Goal: Transaction & Acquisition: Purchase product/service

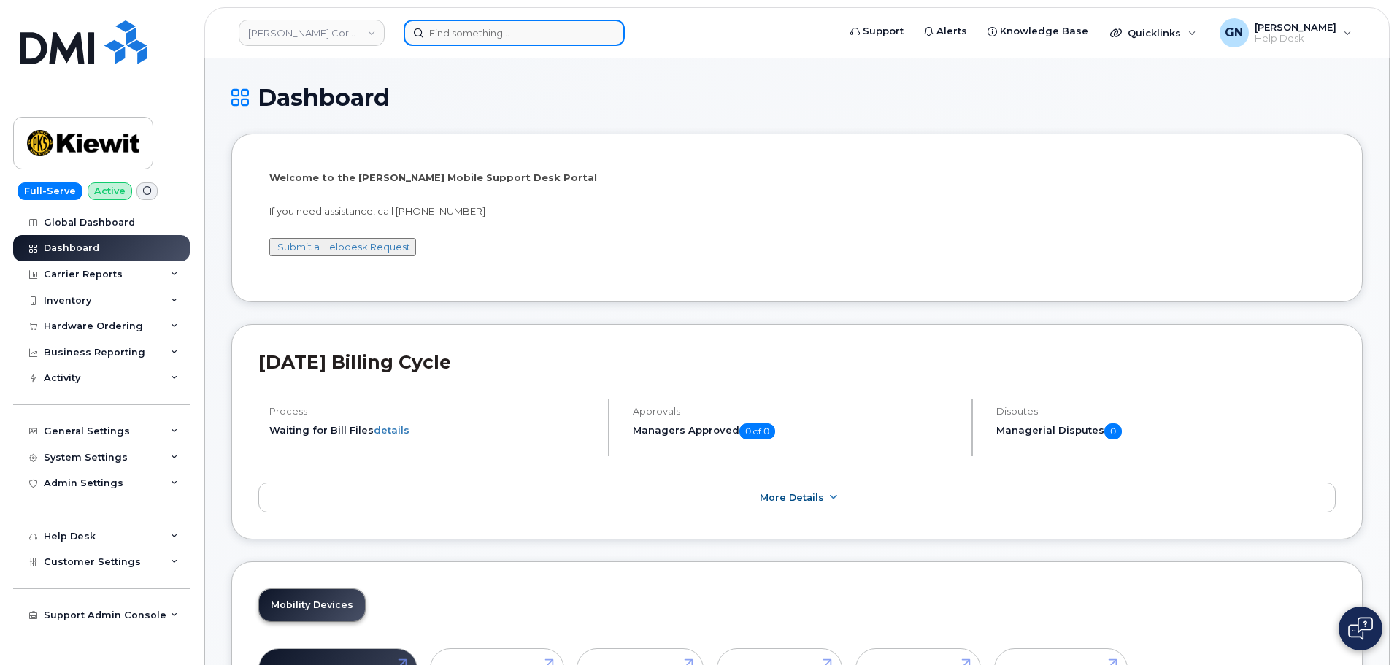
drag, startPoint x: 548, startPoint y: 45, endPoint x: 534, endPoint y: 42, distance: 14.0
click at [541, 42] on input at bounding box center [513, 33] width 221 height 26
paste input "7206103049"
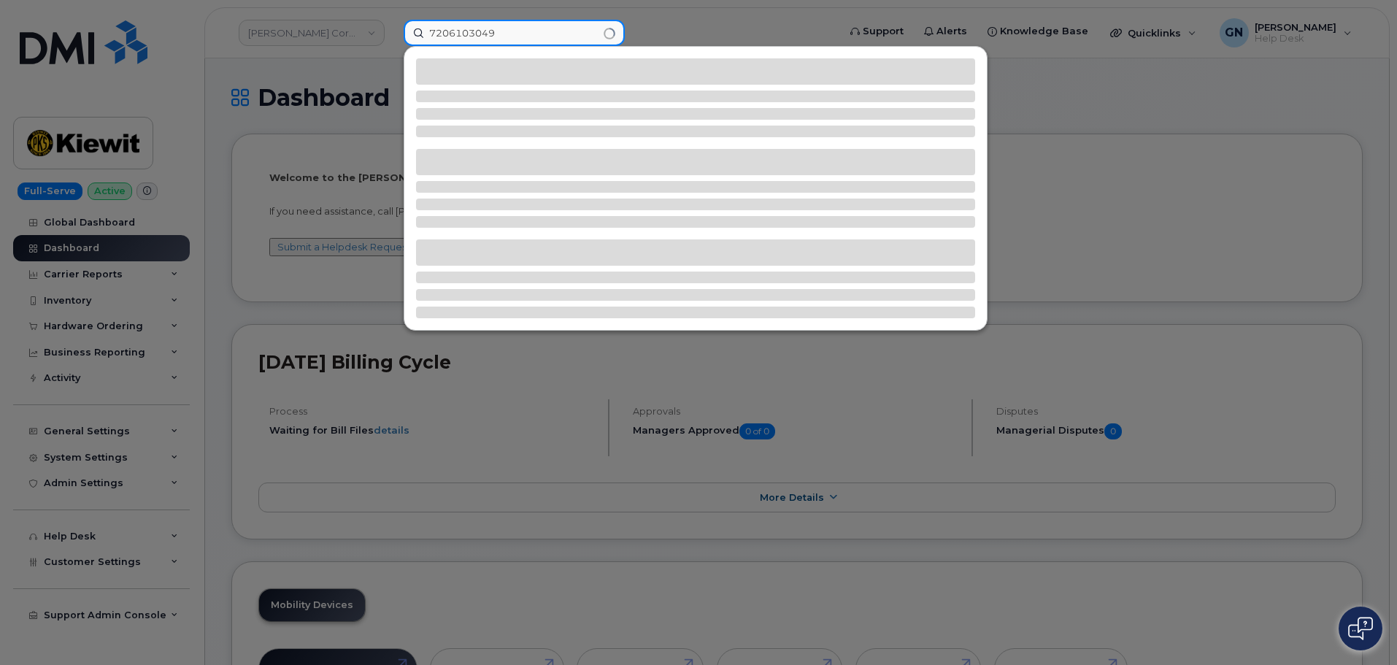
type input "7206103049"
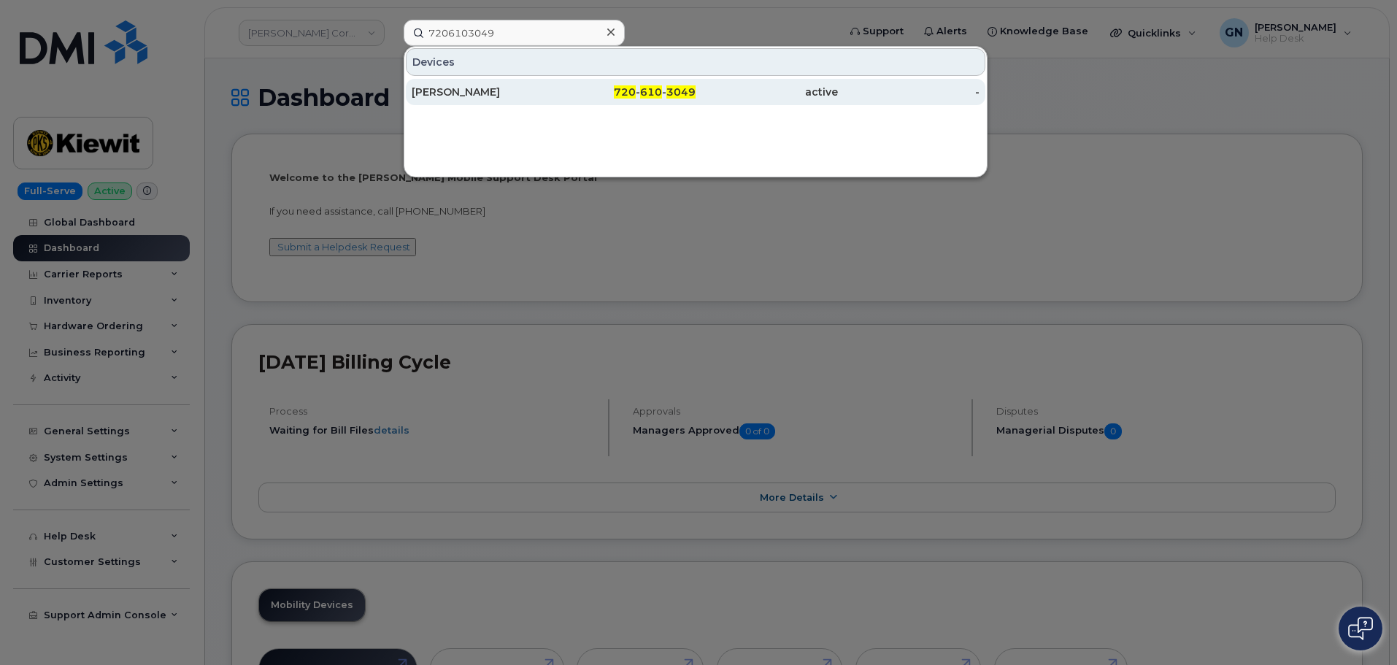
click at [554, 90] on div "720 - 610 - 3049" at bounding box center [625, 92] width 142 height 15
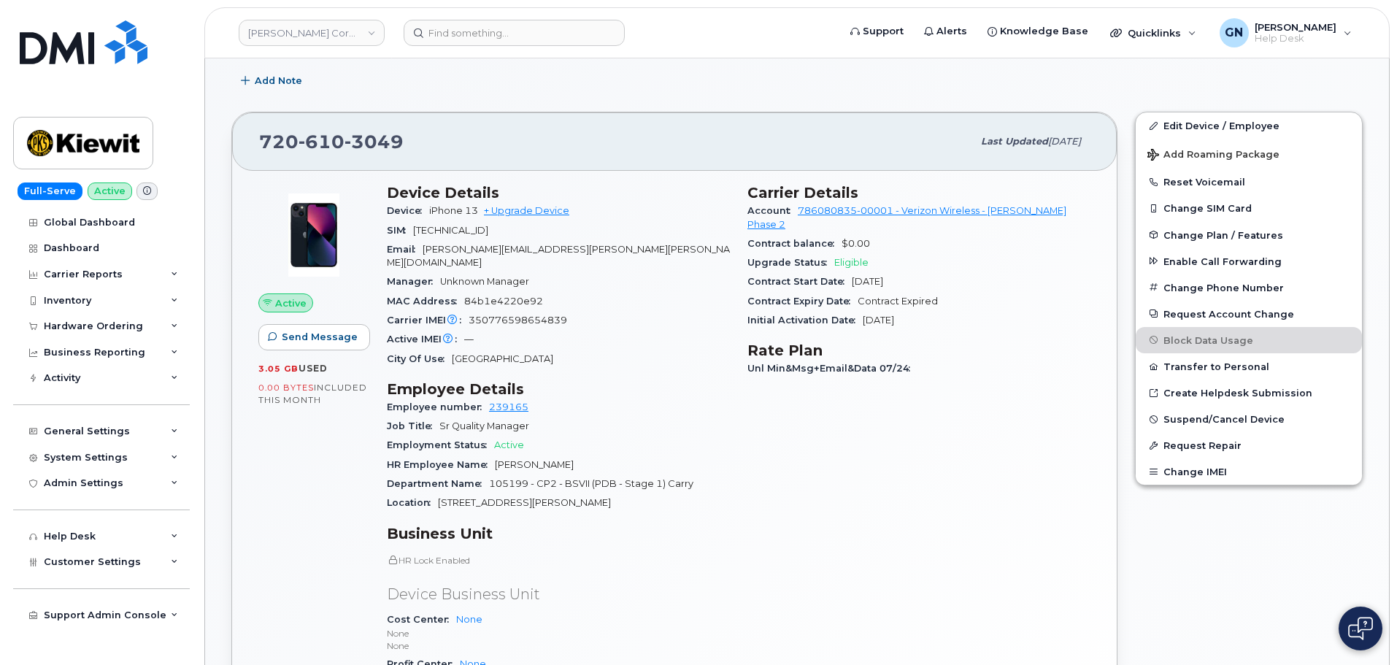
scroll to position [146, 0]
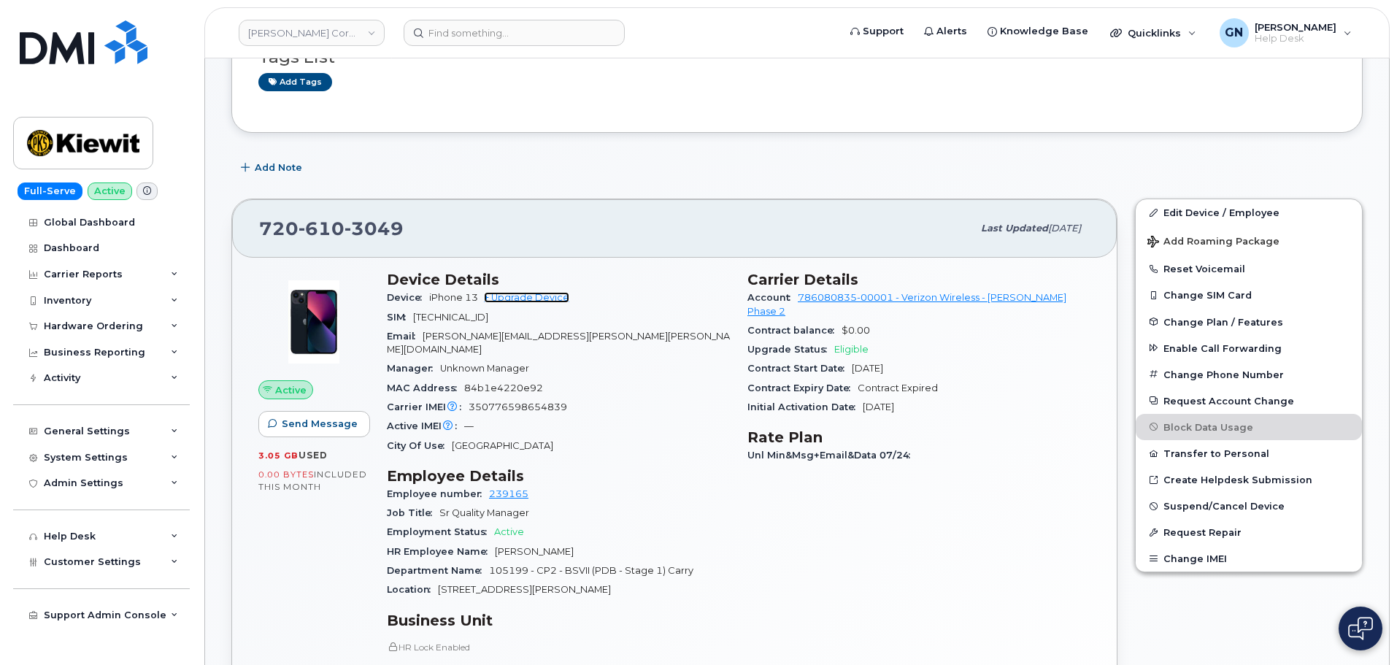
click at [563, 296] on link "+ Upgrade Device" at bounding box center [526, 297] width 85 height 11
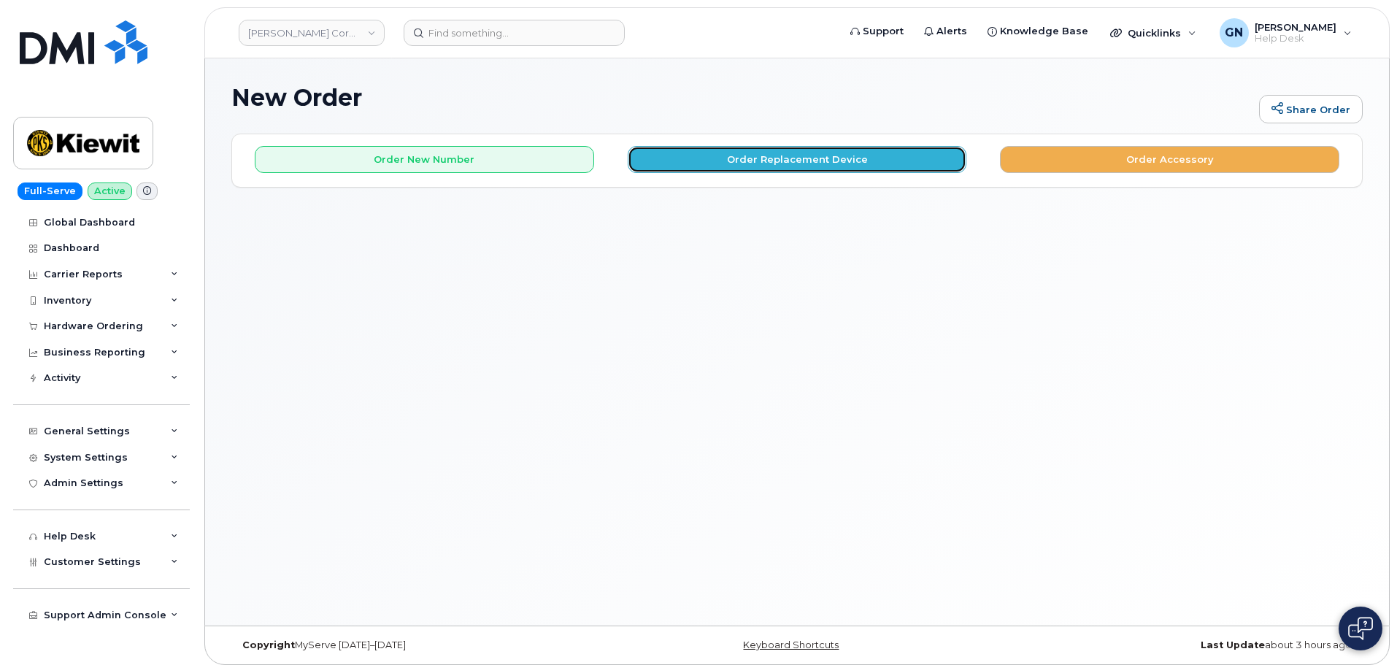
click at [707, 155] on button "Order Replacement Device" at bounding box center [796, 159] width 339 height 27
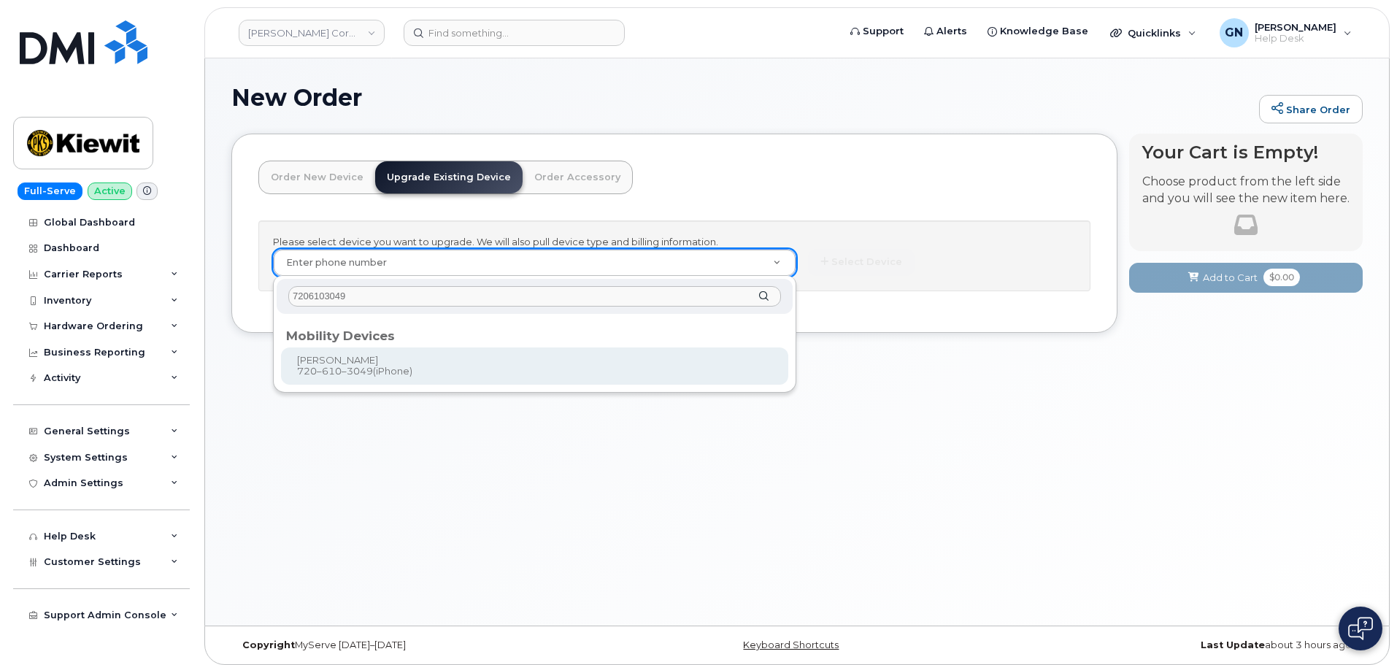
type input "7206103049"
type input "1171643"
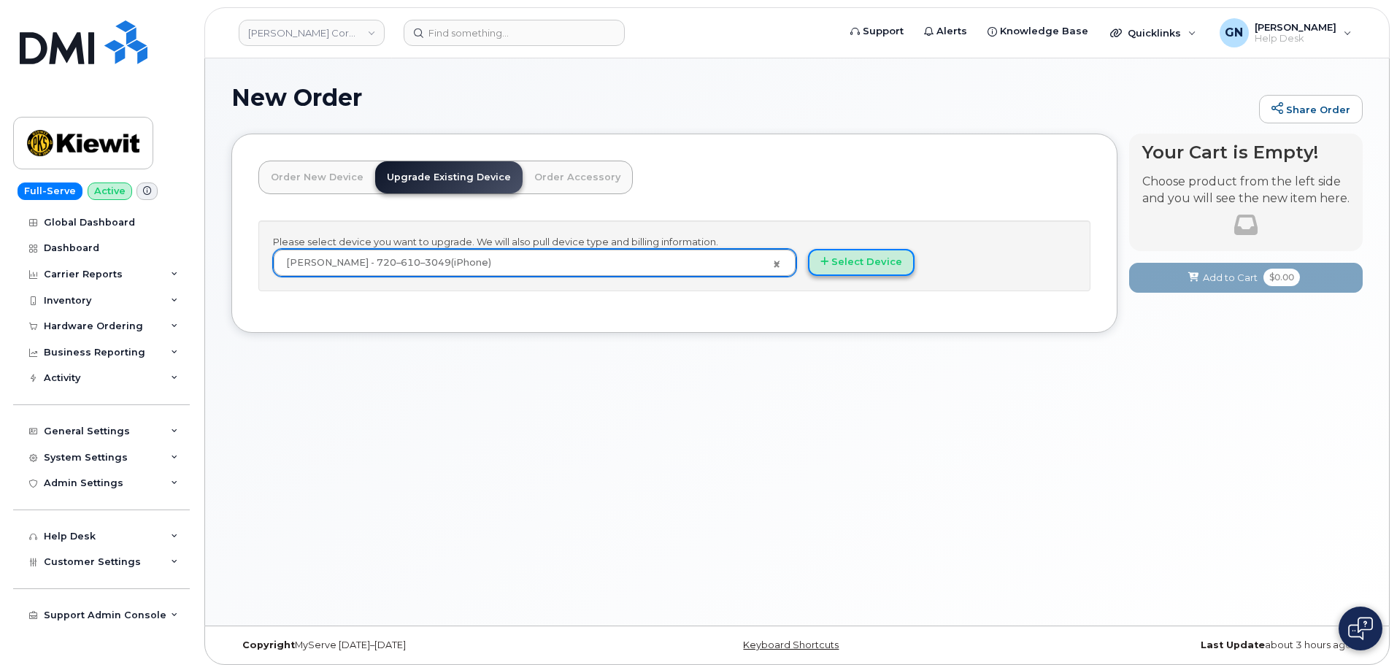
click at [843, 264] on button "Select Device" at bounding box center [861, 262] width 107 height 27
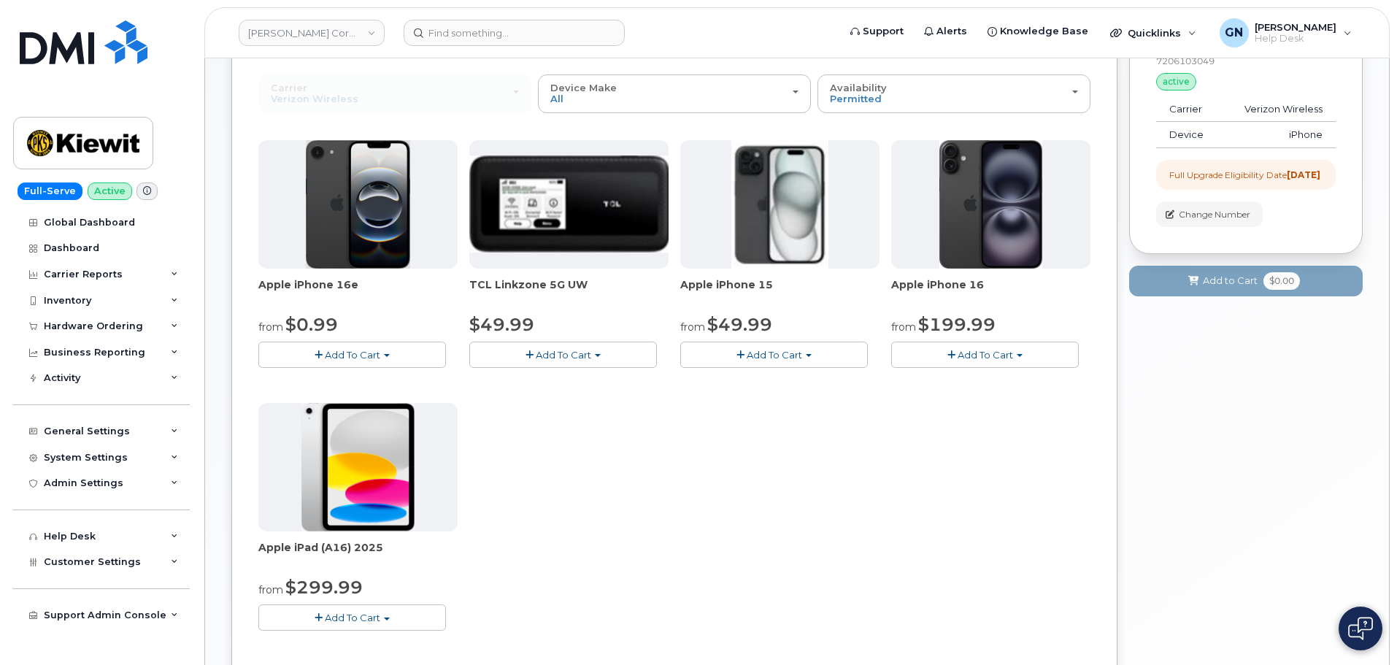
scroll to position [73, 0]
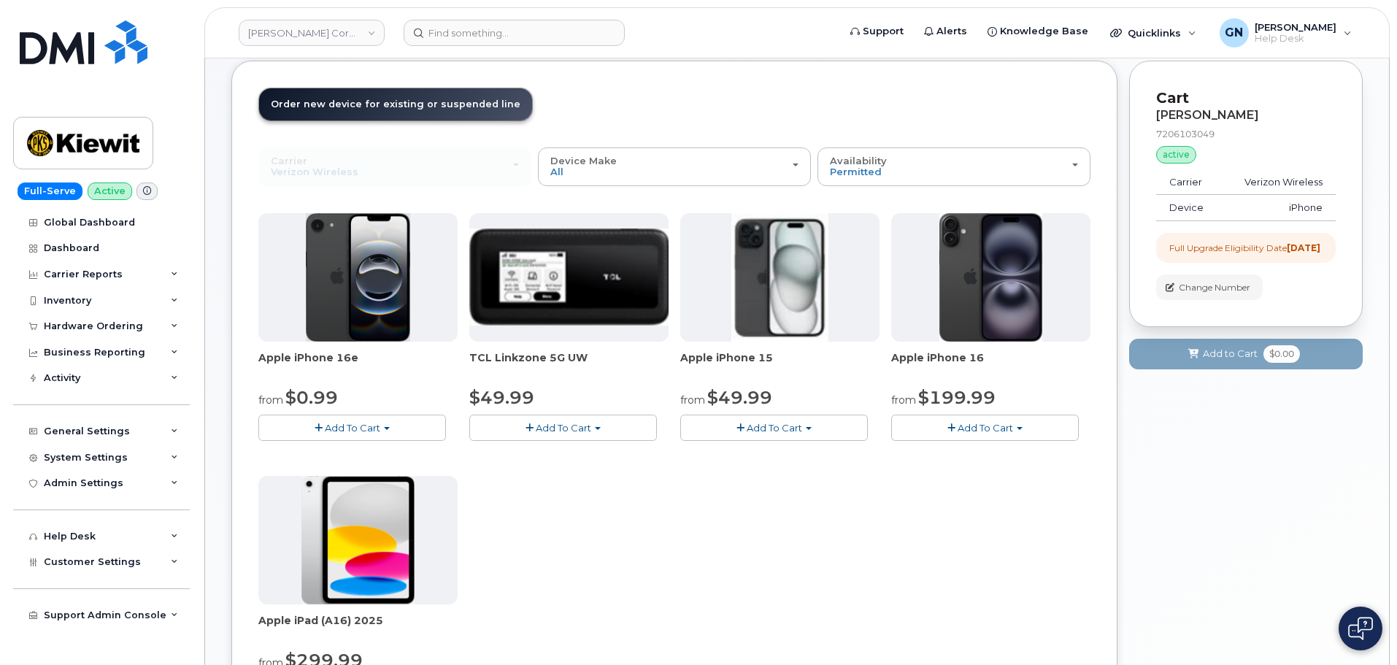
click at [754, 428] on span "Add To Cart" at bounding box center [773, 428] width 55 height 12
click at [768, 456] on link "$49.99 - 2 Year Upgrade (128GB)" at bounding box center [779, 455] width 190 height 18
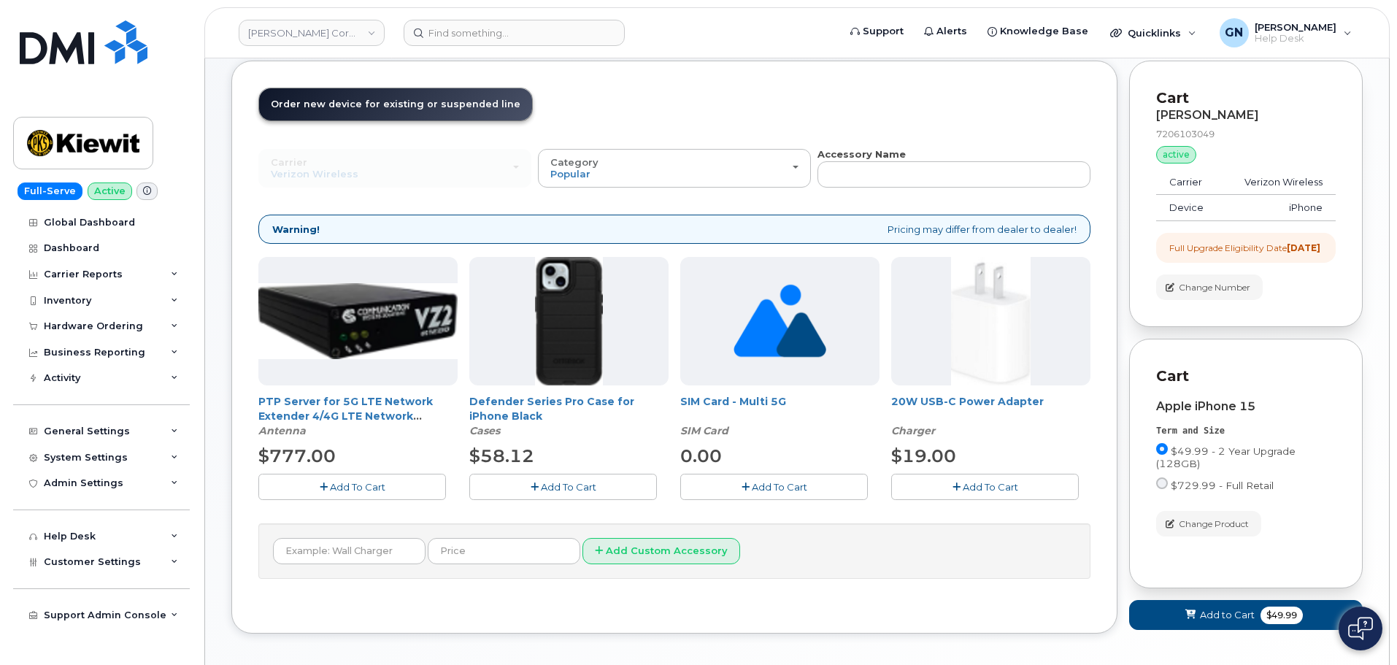
click at [601, 489] on button "Add To Cart" at bounding box center [563, 487] width 188 height 26
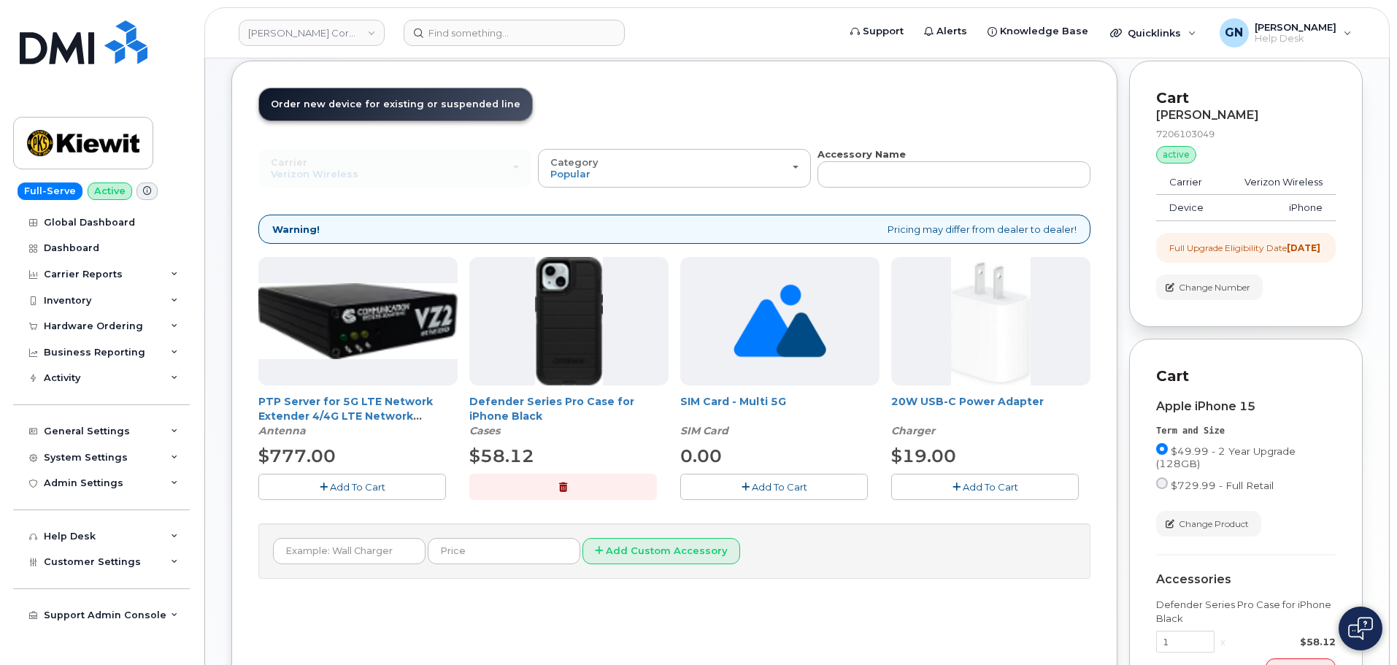
click at [961, 491] on button "Add To Cart" at bounding box center [985, 487] width 188 height 26
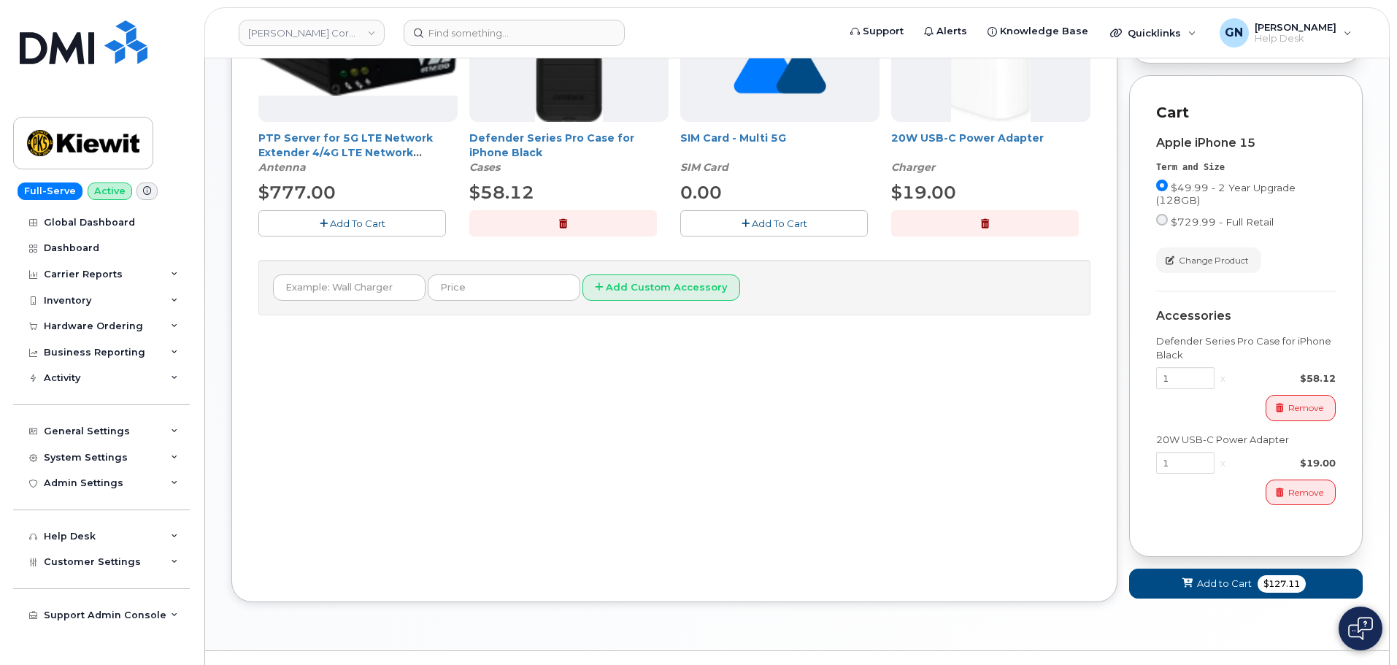
scroll to position [381, 0]
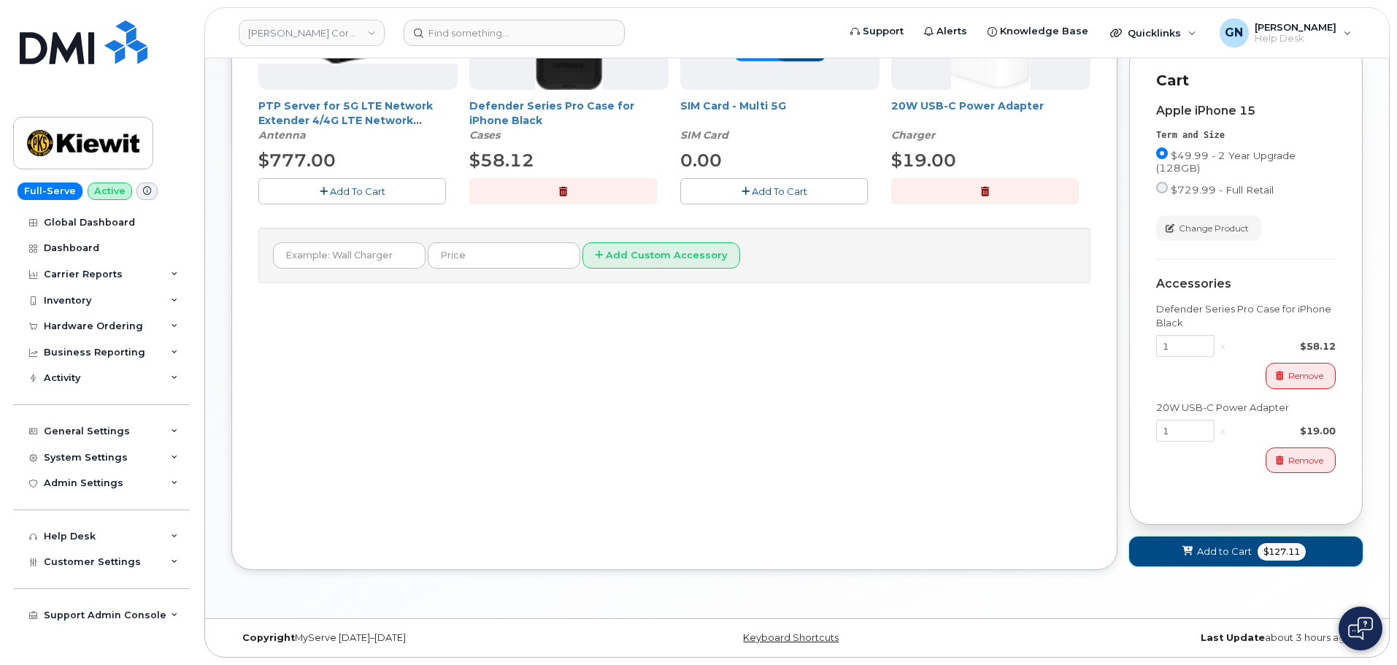
click at [1243, 556] on span "Add to Cart" at bounding box center [1224, 551] width 55 height 14
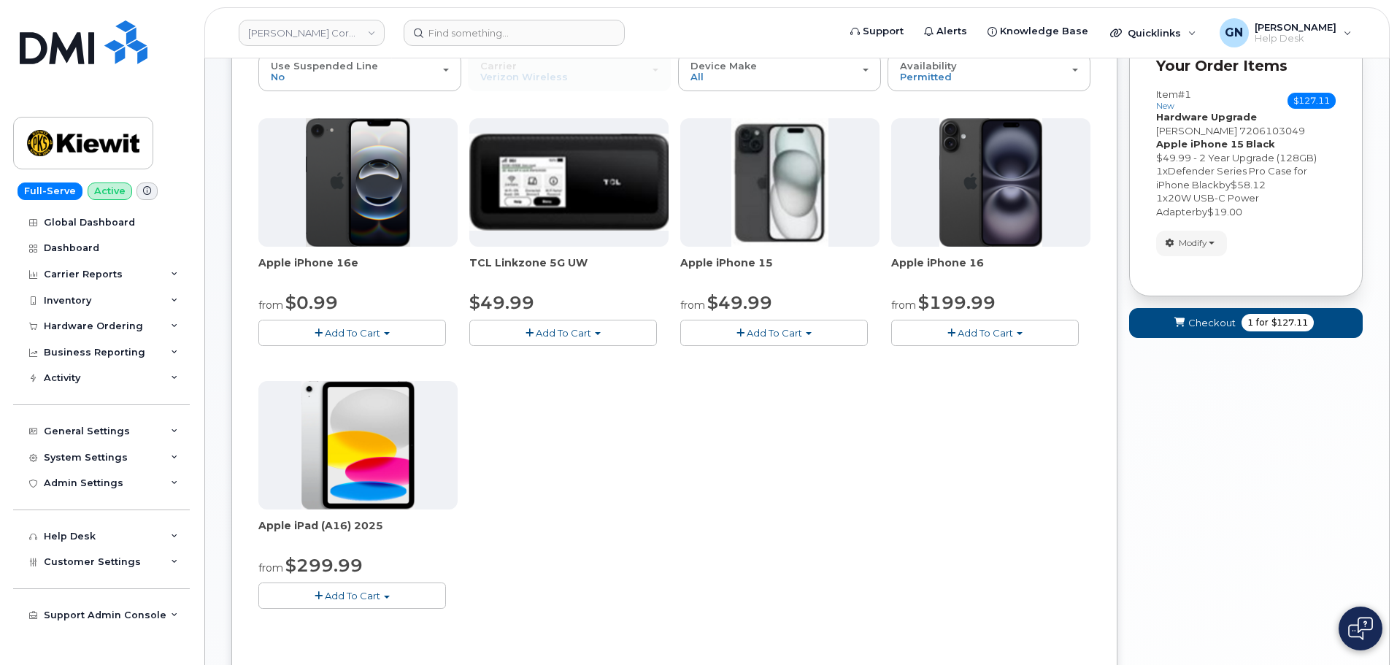
scroll to position [190, 0]
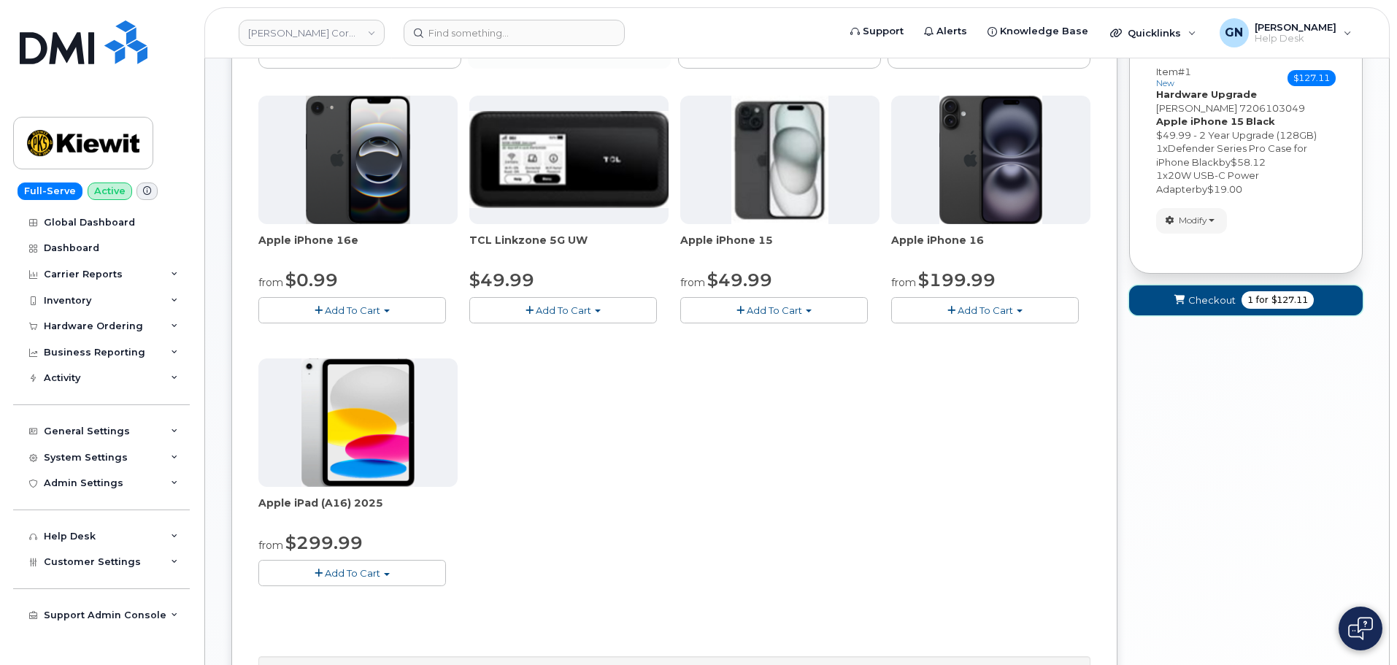
click at [1206, 304] on span "Checkout" at bounding box center [1211, 300] width 47 height 14
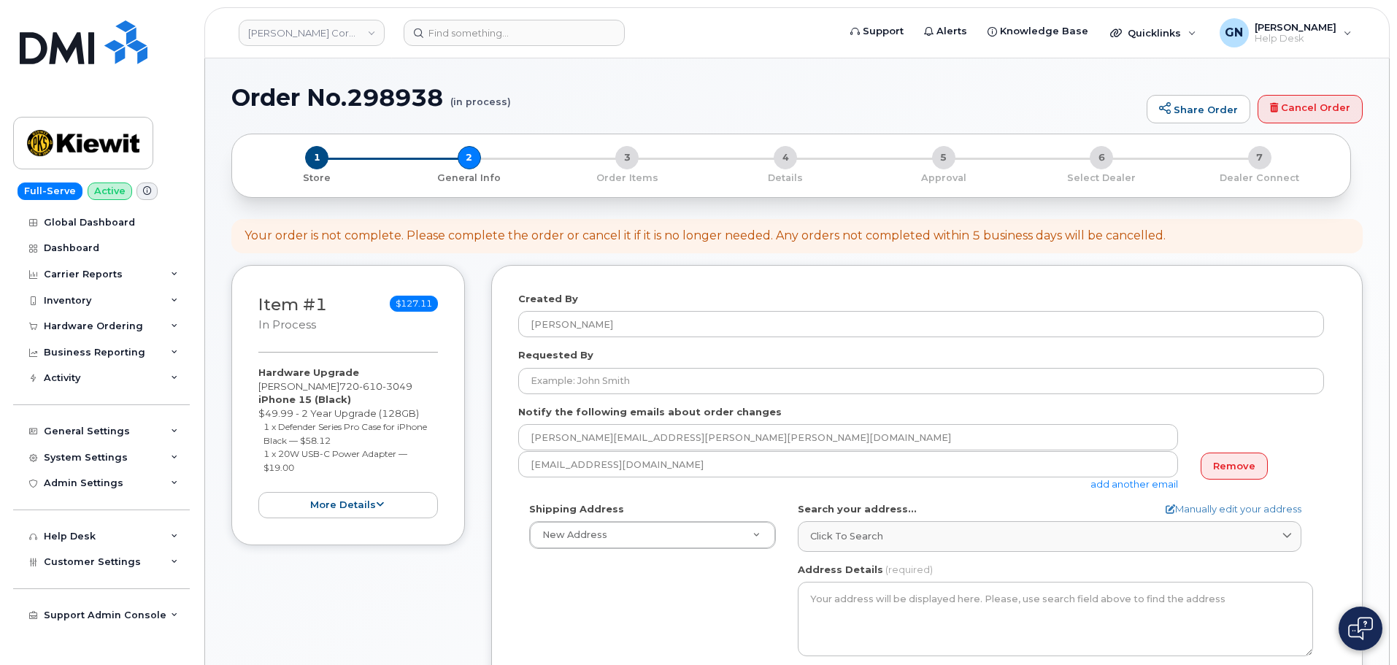
select select
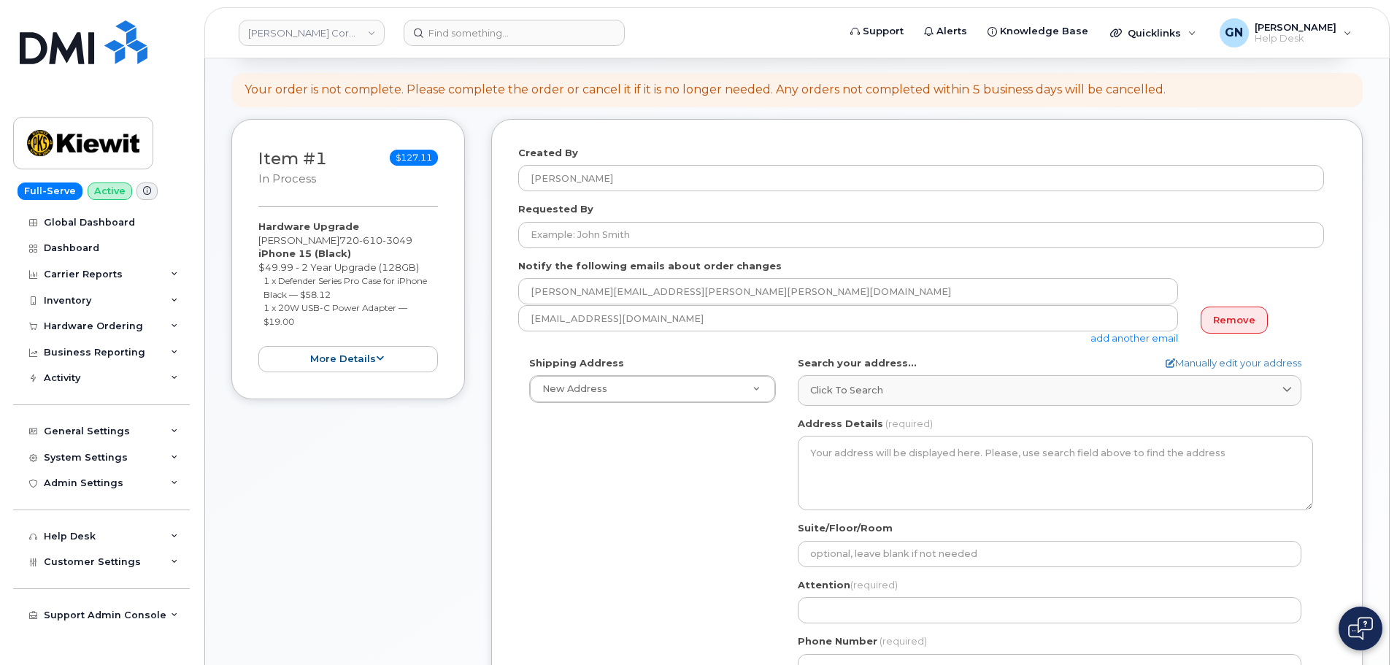
scroll to position [292, 0]
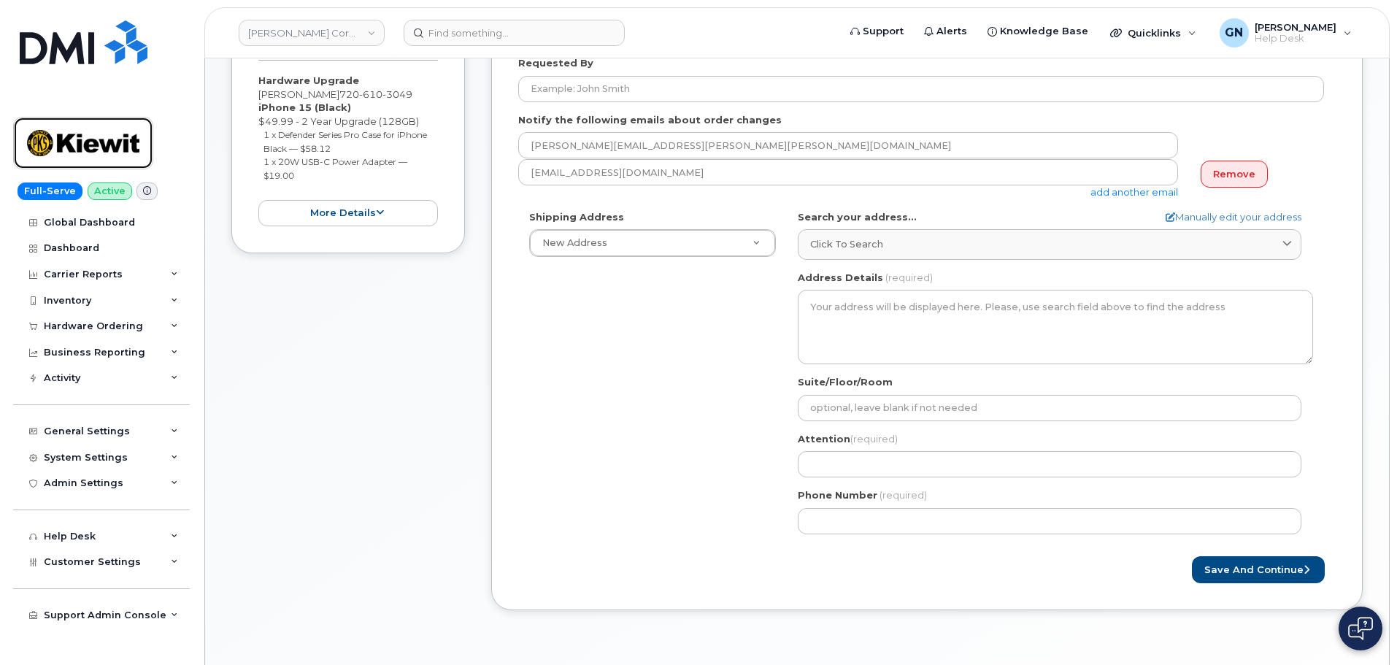
click at [93, 147] on img at bounding box center [83, 143] width 112 height 42
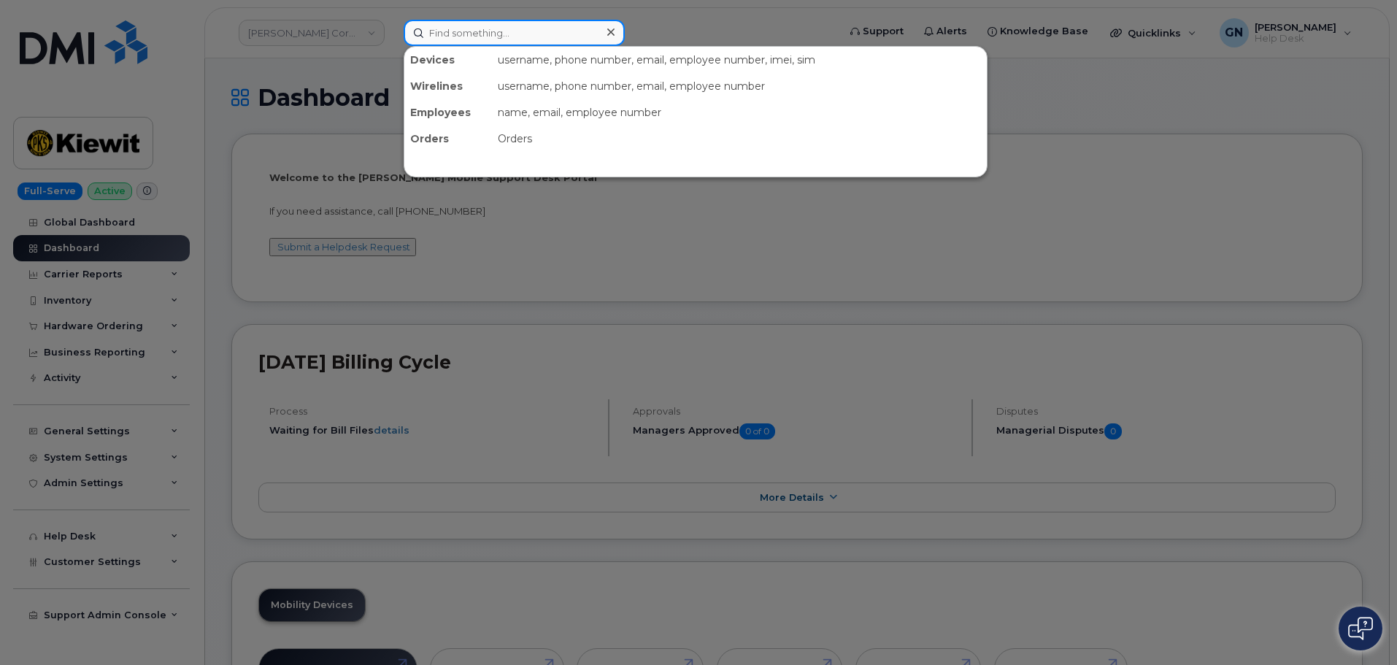
click at [465, 38] on input at bounding box center [513, 33] width 221 height 26
paste input "[PERSON_NAME]"
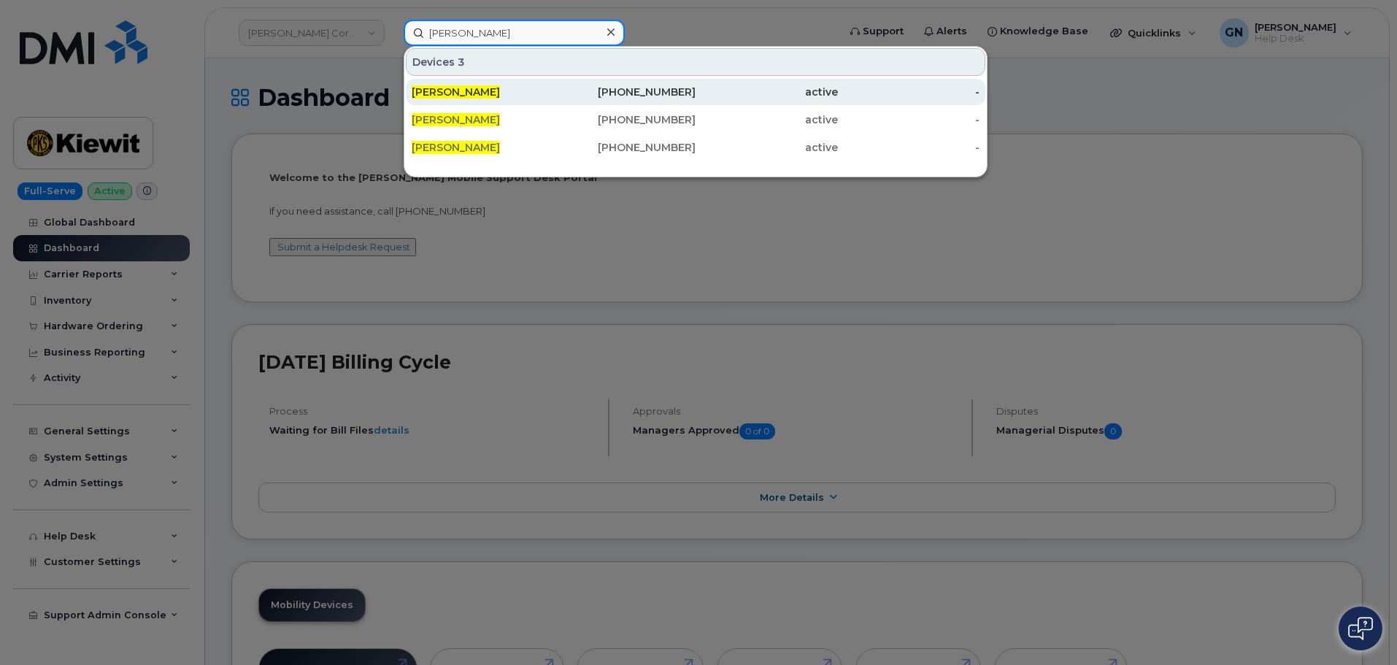
type input "[PERSON_NAME]"
click at [530, 97] on div "[PERSON_NAME]" at bounding box center [483, 92] width 142 height 15
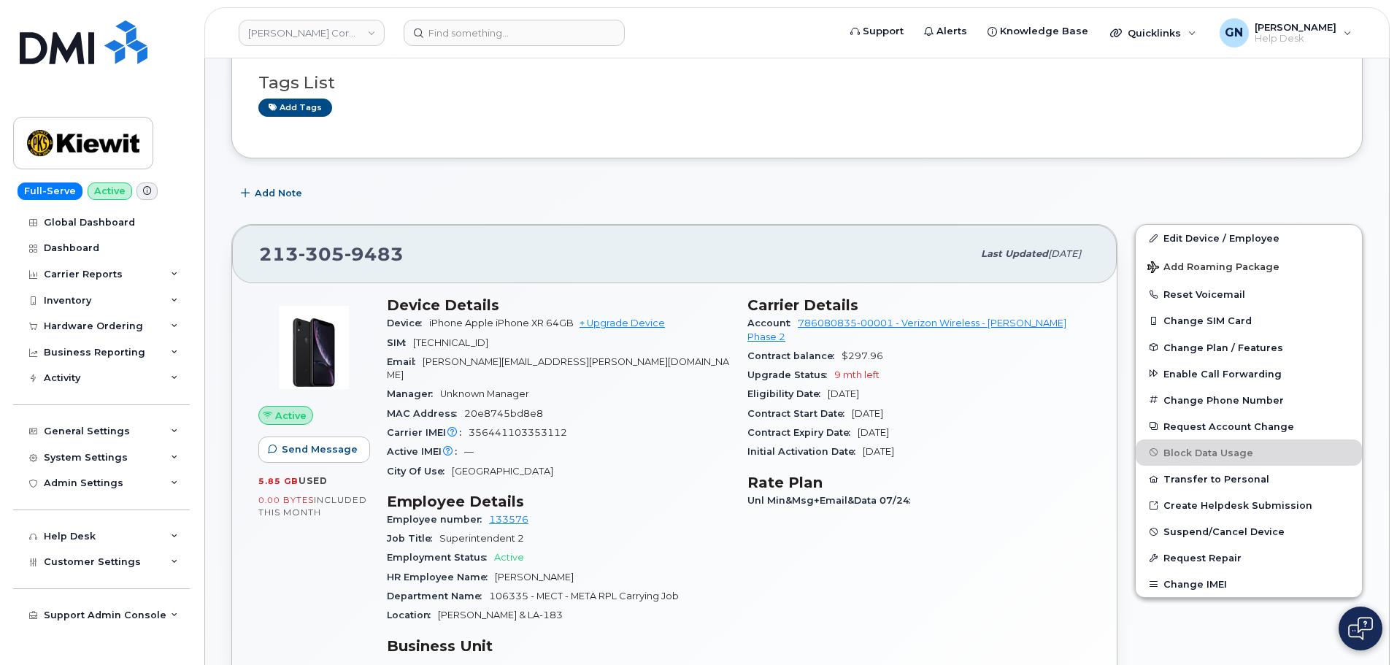
scroll to position [146, 0]
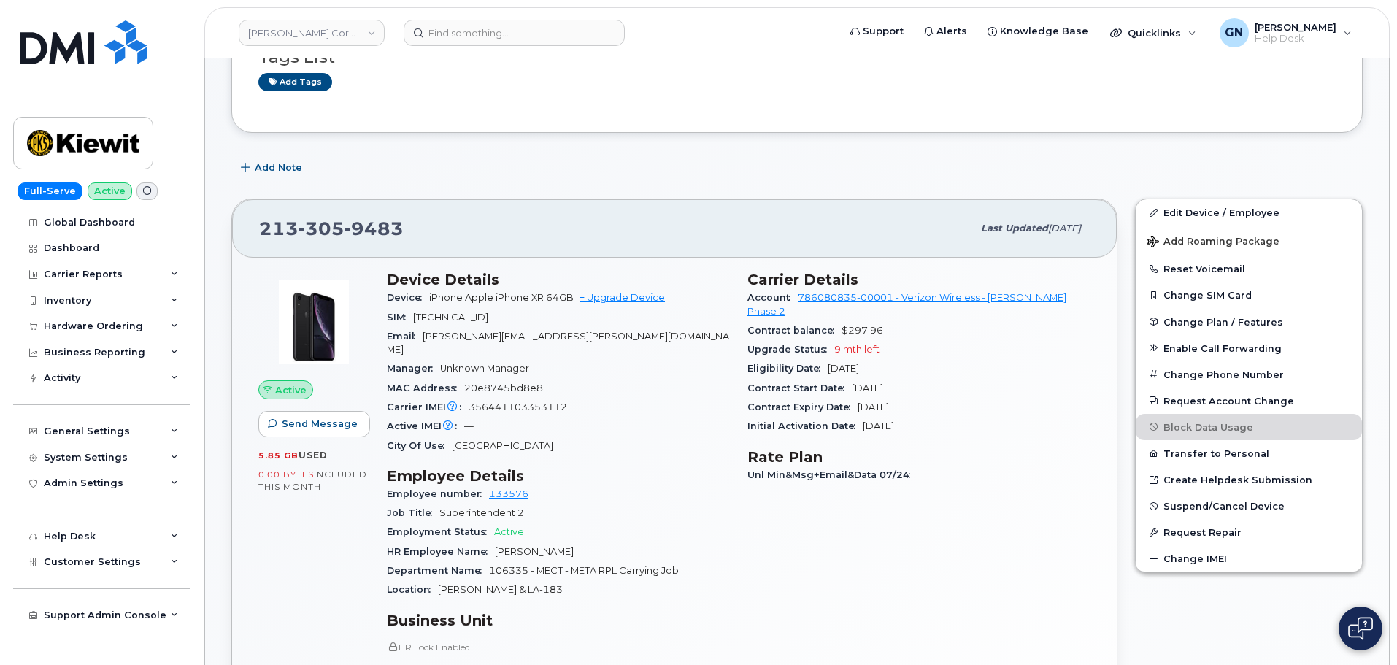
click at [278, 223] on span "[PHONE_NUMBER]" at bounding box center [331, 228] width 144 height 22
drag, startPoint x: 287, startPoint y: 225, endPoint x: 345, endPoint y: 217, distance: 58.8
click at [345, 217] on span "[PHONE_NUMBER]" at bounding box center [331, 228] width 144 height 22
copy span "[PHONE_NUMBER]"
click at [465, 31] on input at bounding box center [513, 33] width 221 height 26
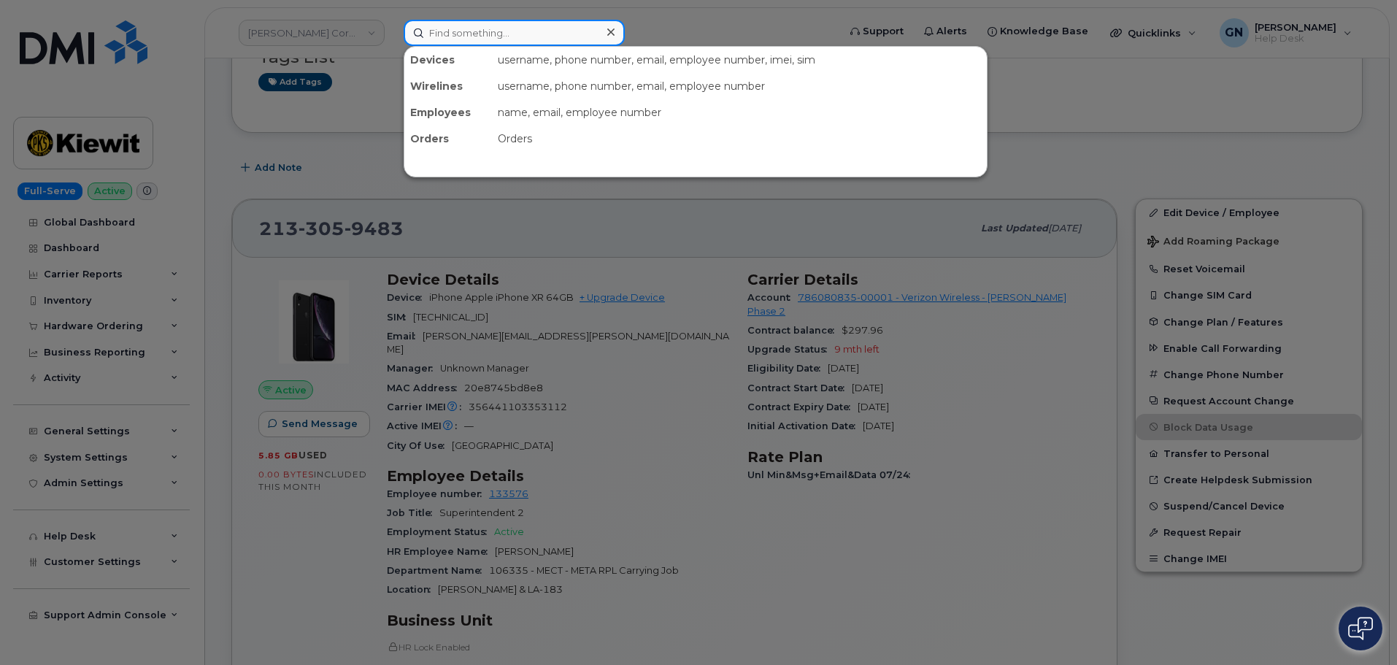
paste input "Sean Hefti"
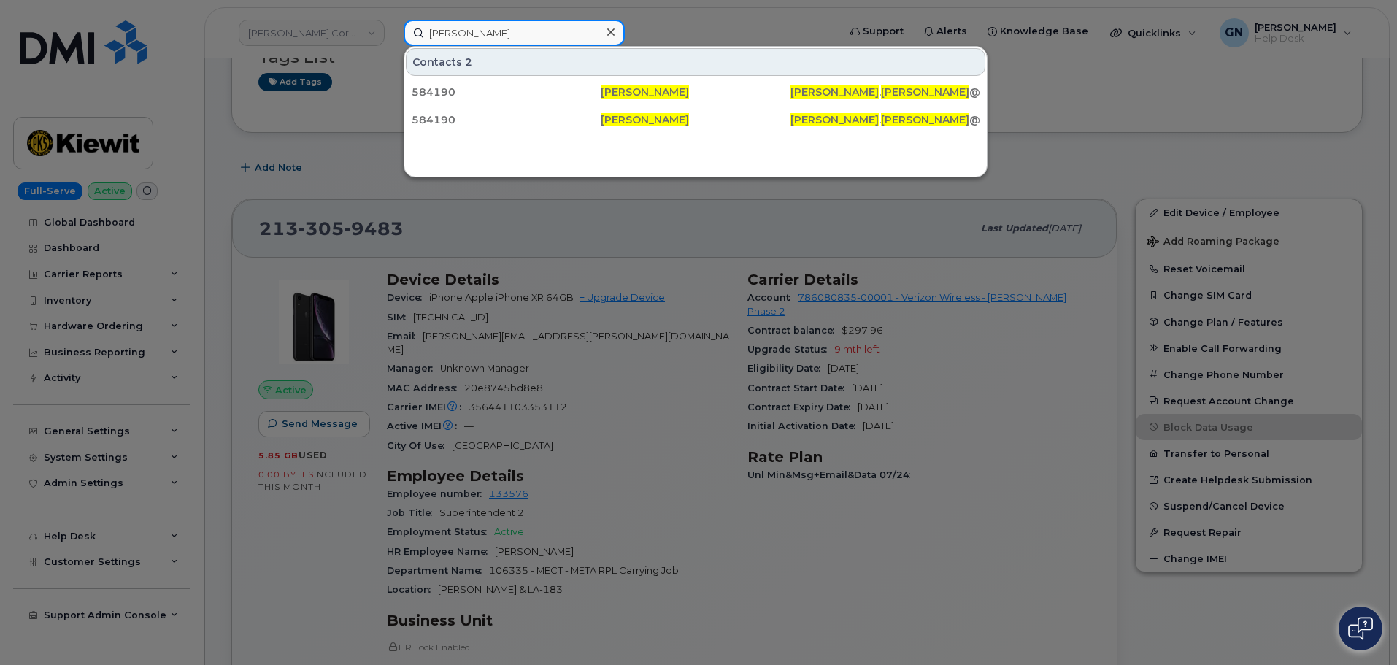
type input "Sean Hefti"
drag, startPoint x: 233, startPoint y: 147, endPoint x: 225, endPoint y: 148, distance: 8.2
click at [225, 148] on div at bounding box center [698, 332] width 1397 height 665
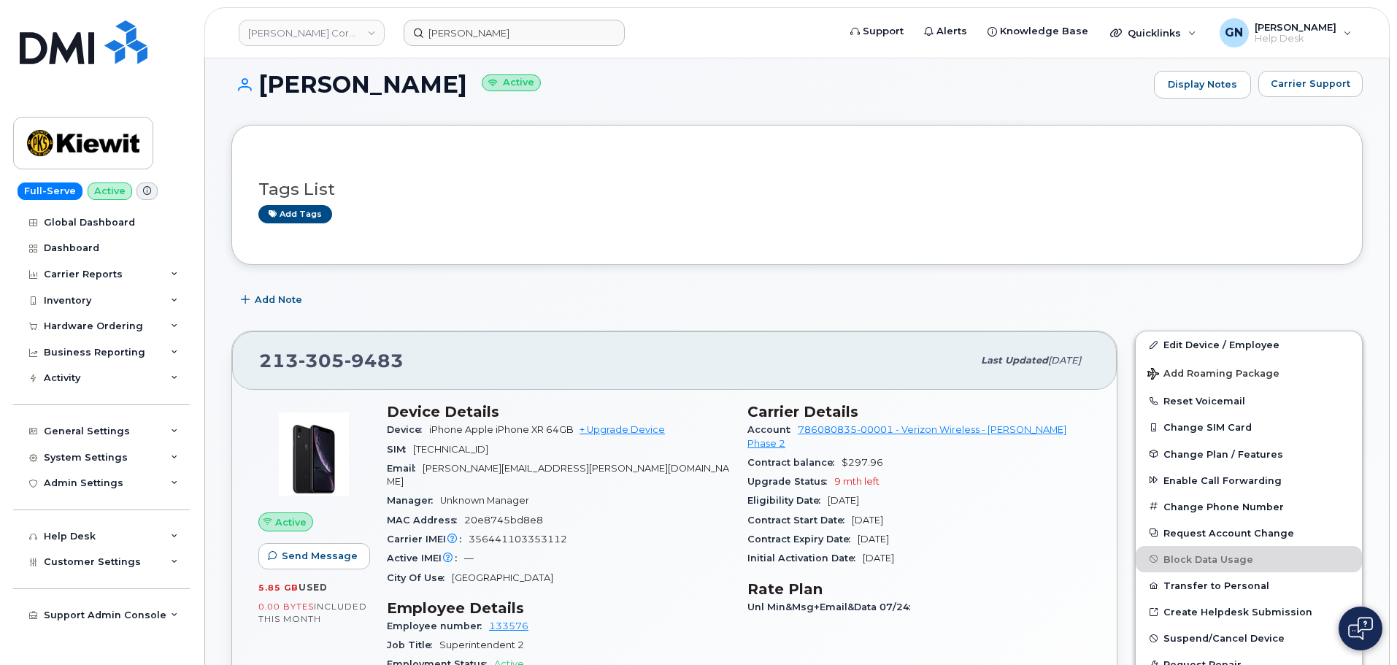
scroll to position [0, 0]
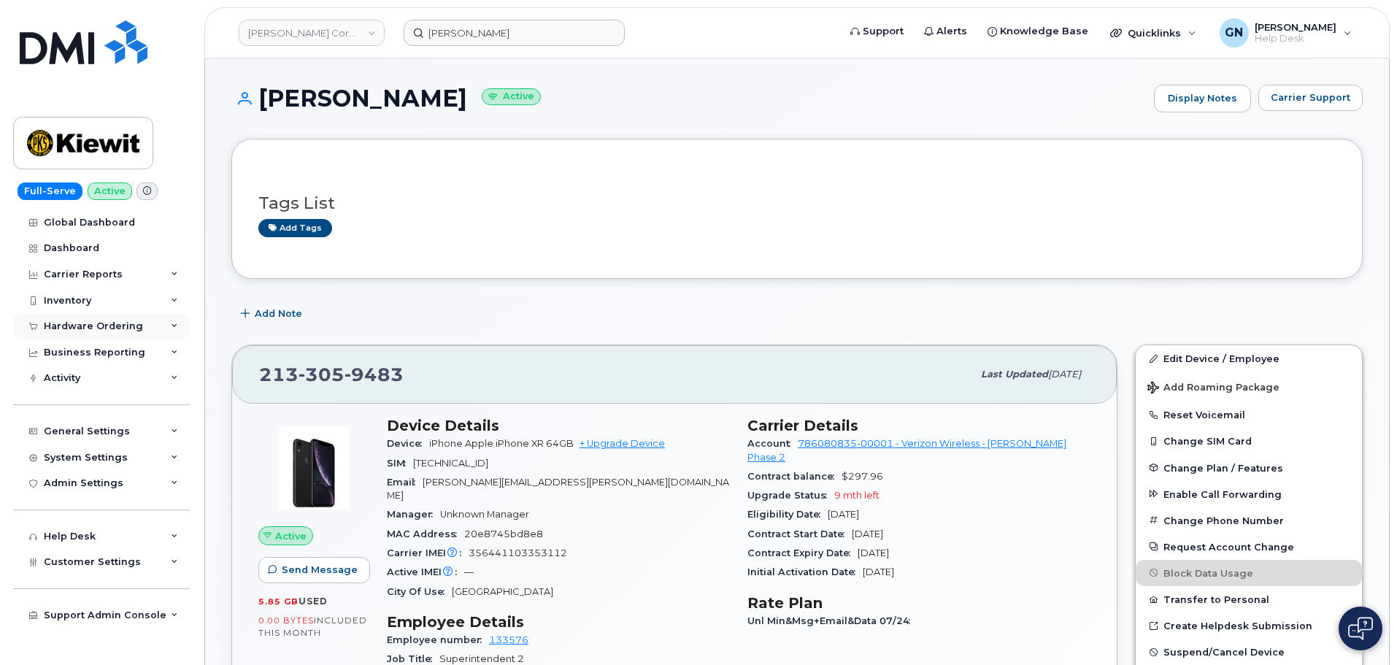
click at [155, 328] on div "Hardware Ordering" at bounding box center [101, 326] width 177 height 26
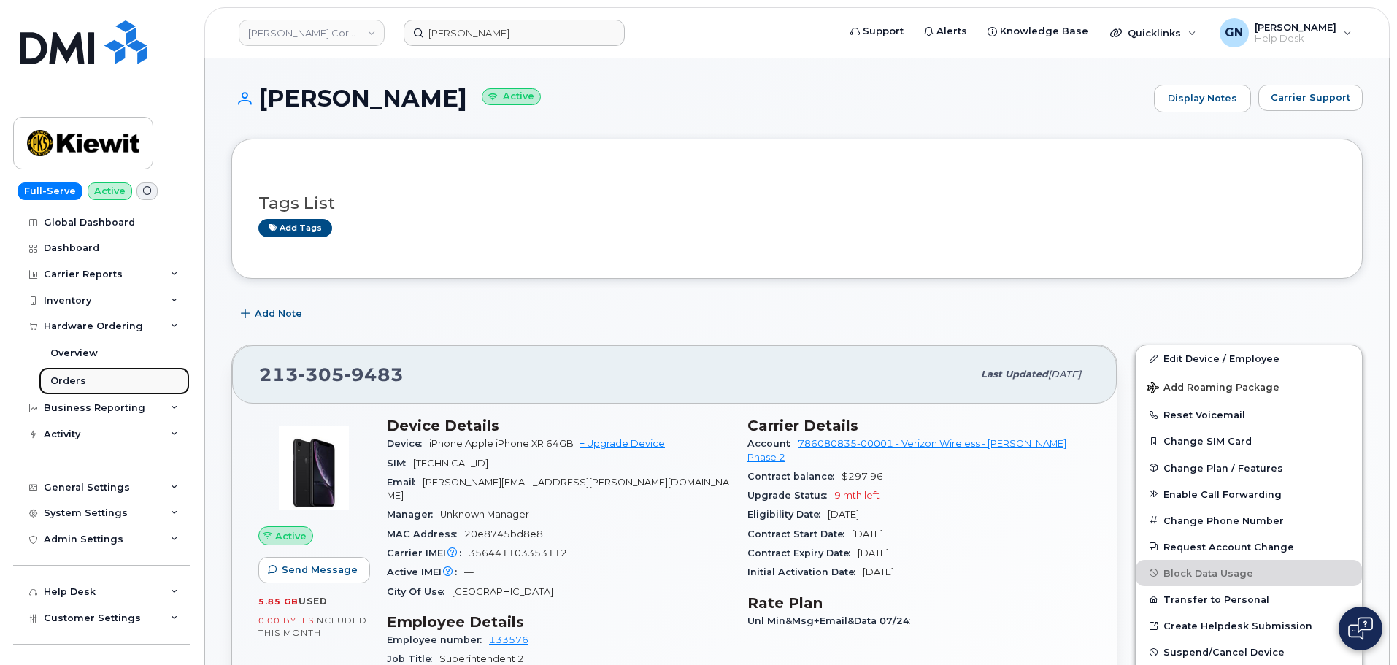
click at [101, 380] on link "Orders" at bounding box center [114, 381] width 151 height 28
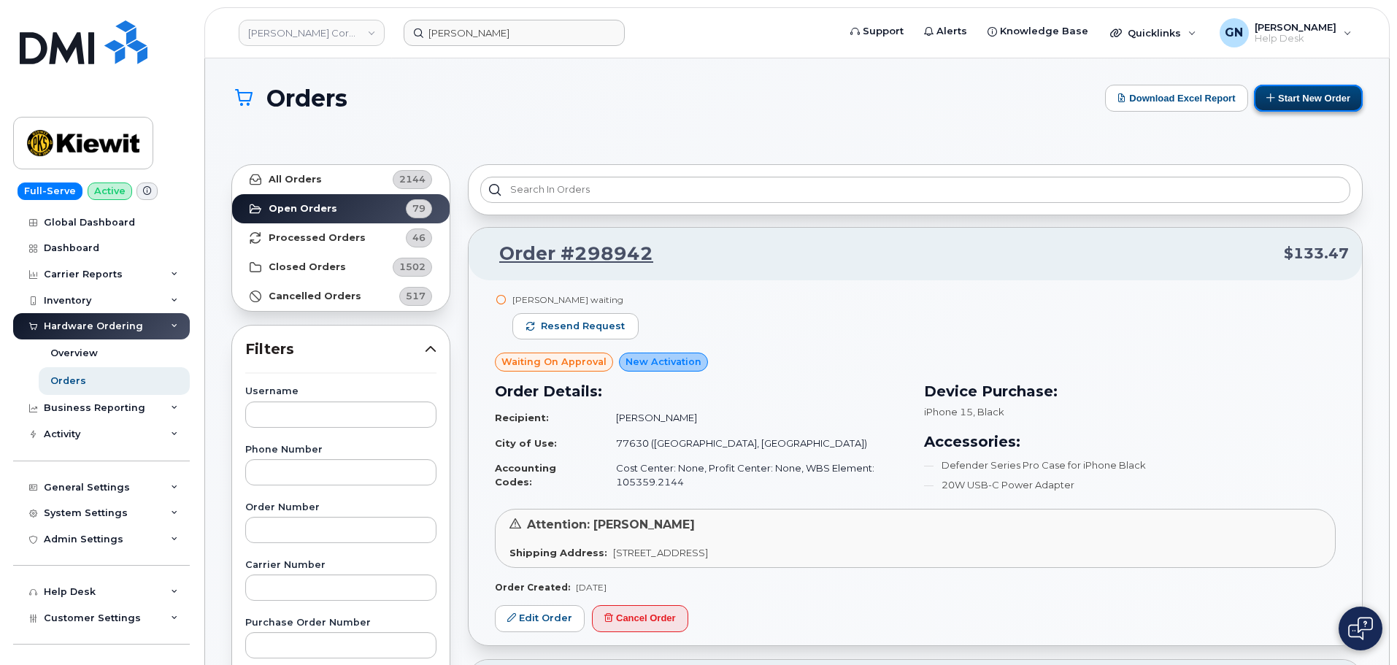
click at [1289, 103] on button "Start New Order" at bounding box center [1308, 98] width 109 height 27
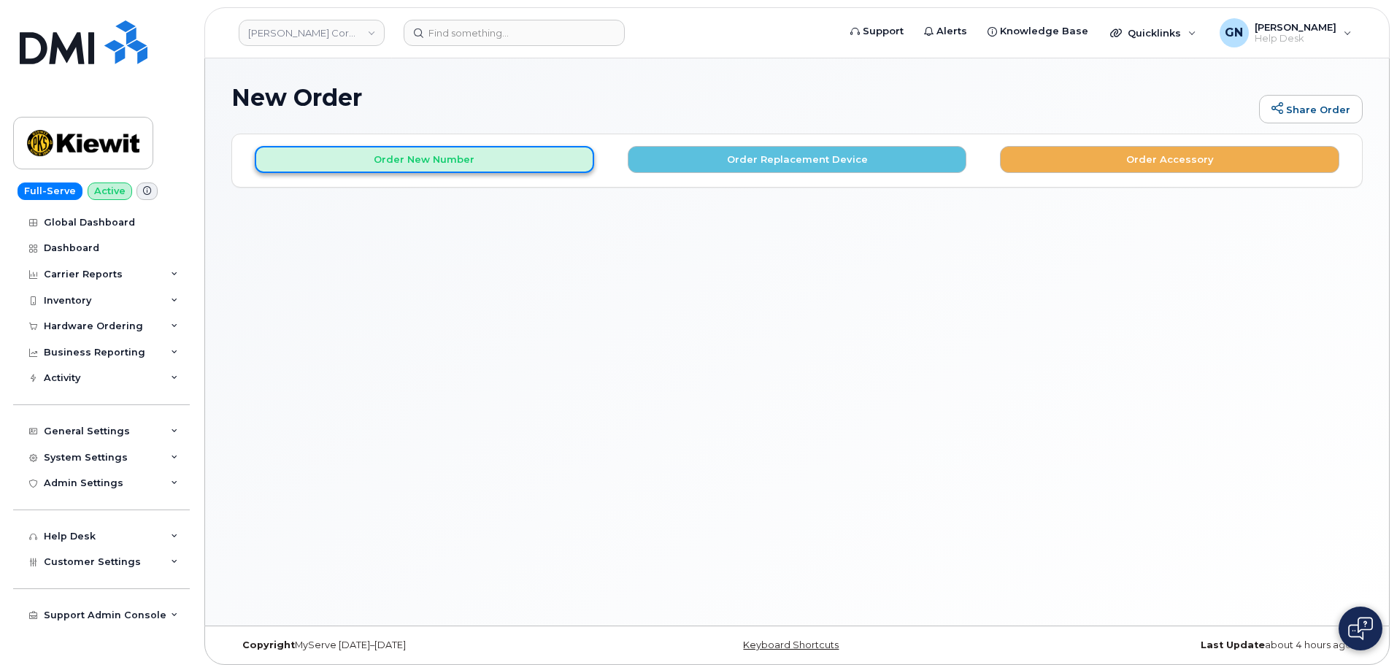
click at [464, 164] on button "Order New Number" at bounding box center [424, 159] width 339 height 27
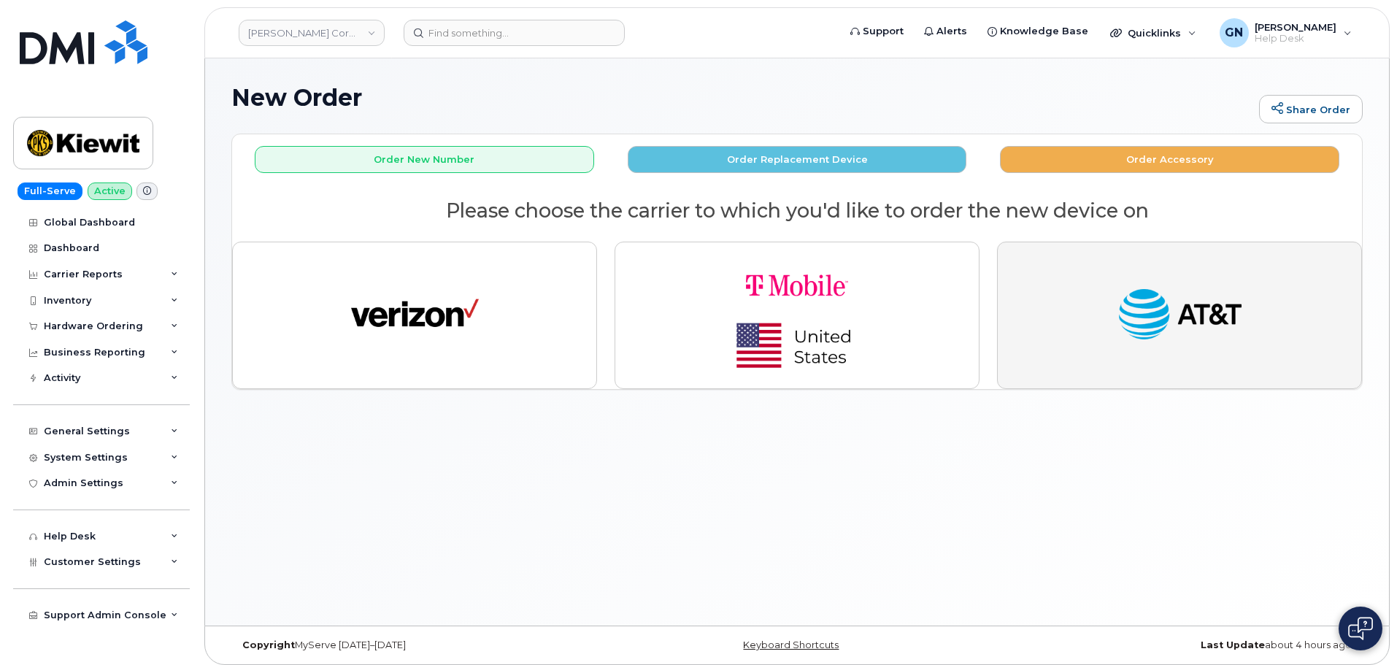
click at [1092, 320] on button "button" at bounding box center [1179, 315] width 365 height 147
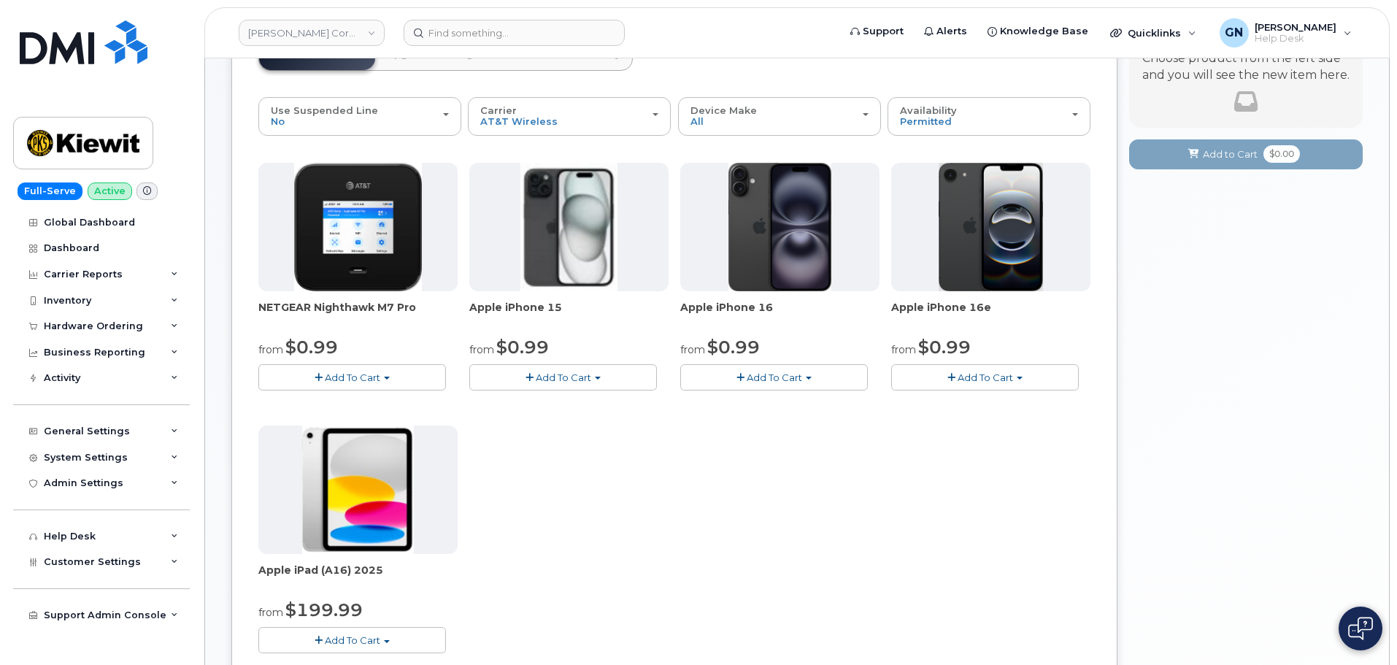
scroll to position [146, 0]
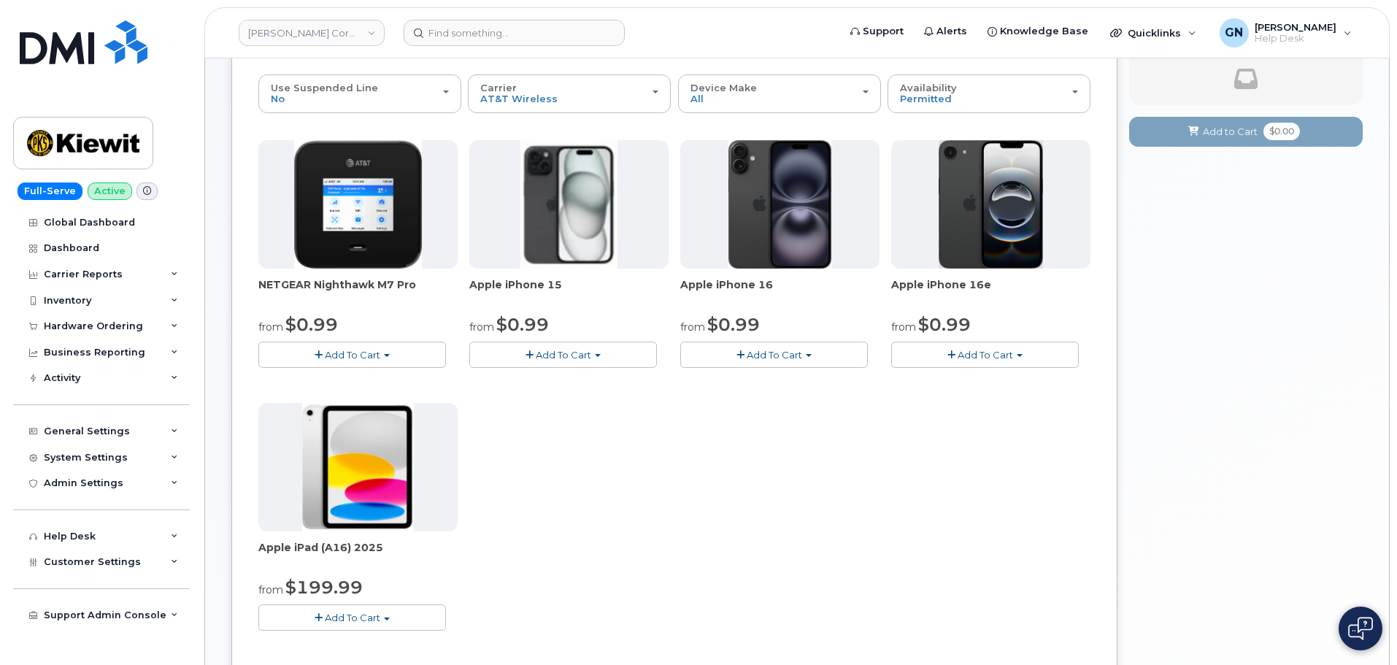
click at [544, 349] on span "Add To Cart" at bounding box center [563, 355] width 55 height 12
click at [554, 379] on link "$0.99 - 2 Year Activation (128GB)" at bounding box center [567, 382] width 188 height 18
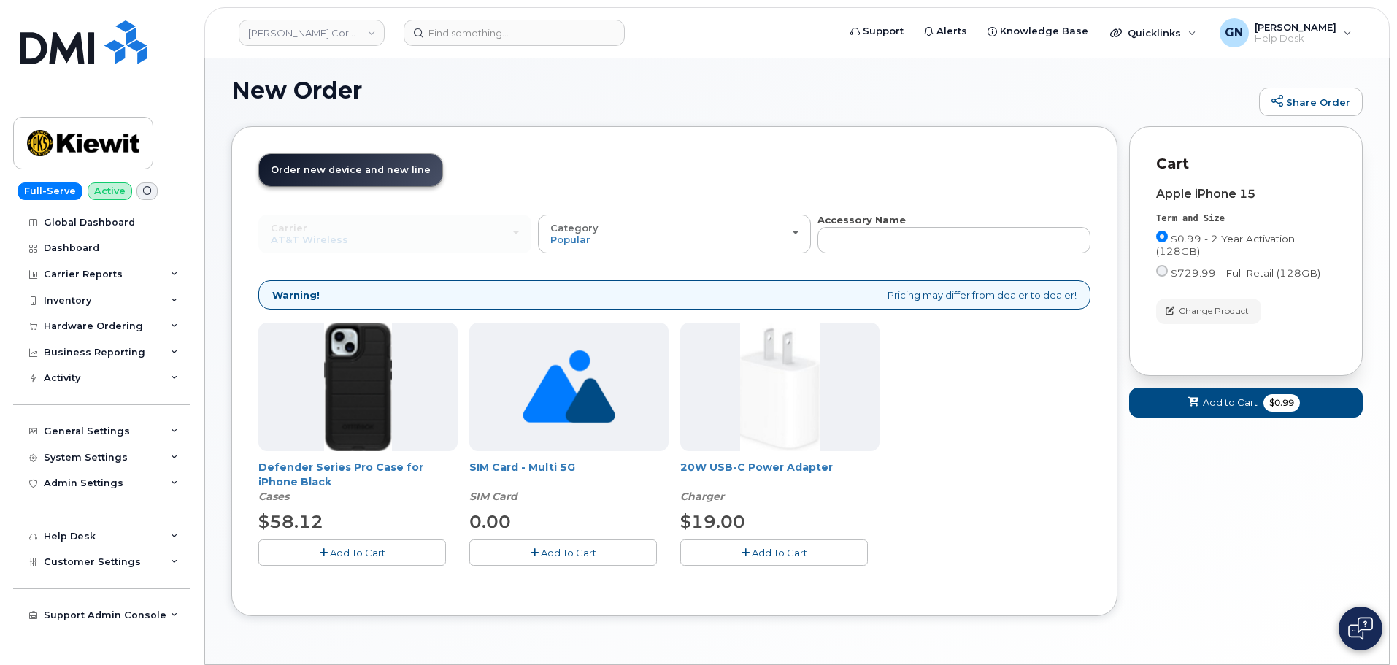
scroll to position [53, 0]
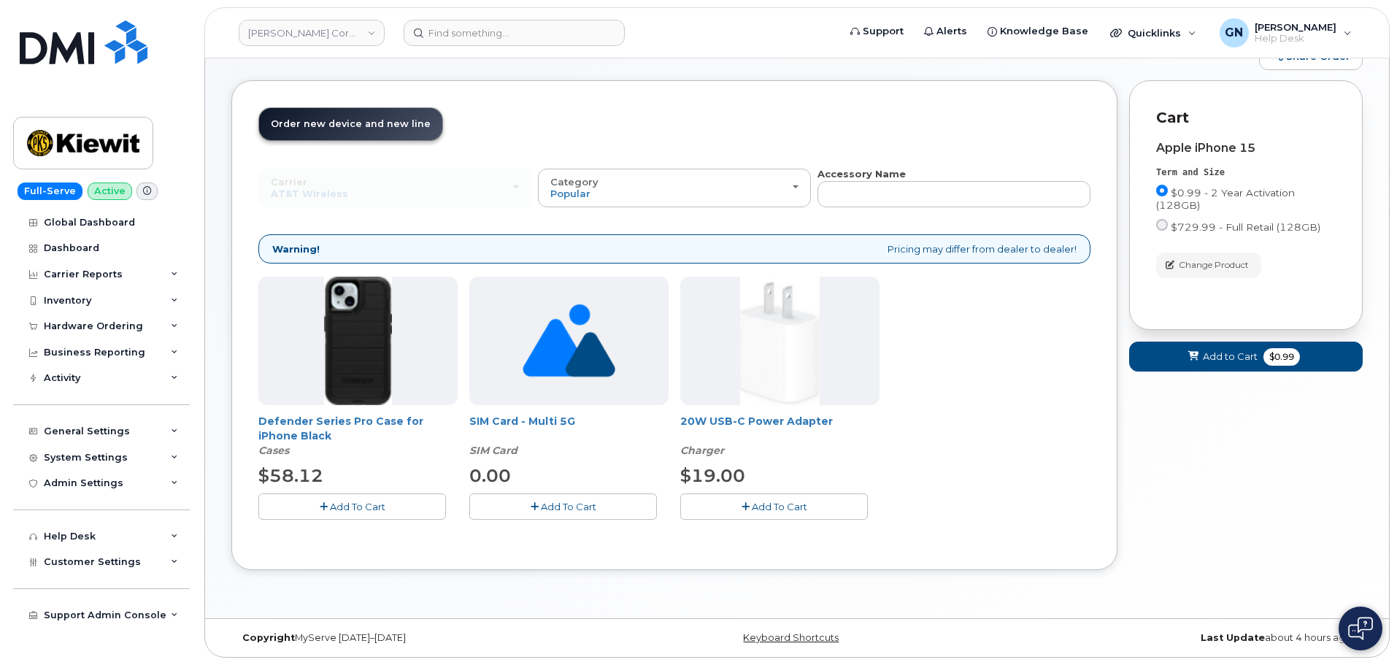
click at [352, 502] on span "Add To Cart" at bounding box center [357, 507] width 55 height 12
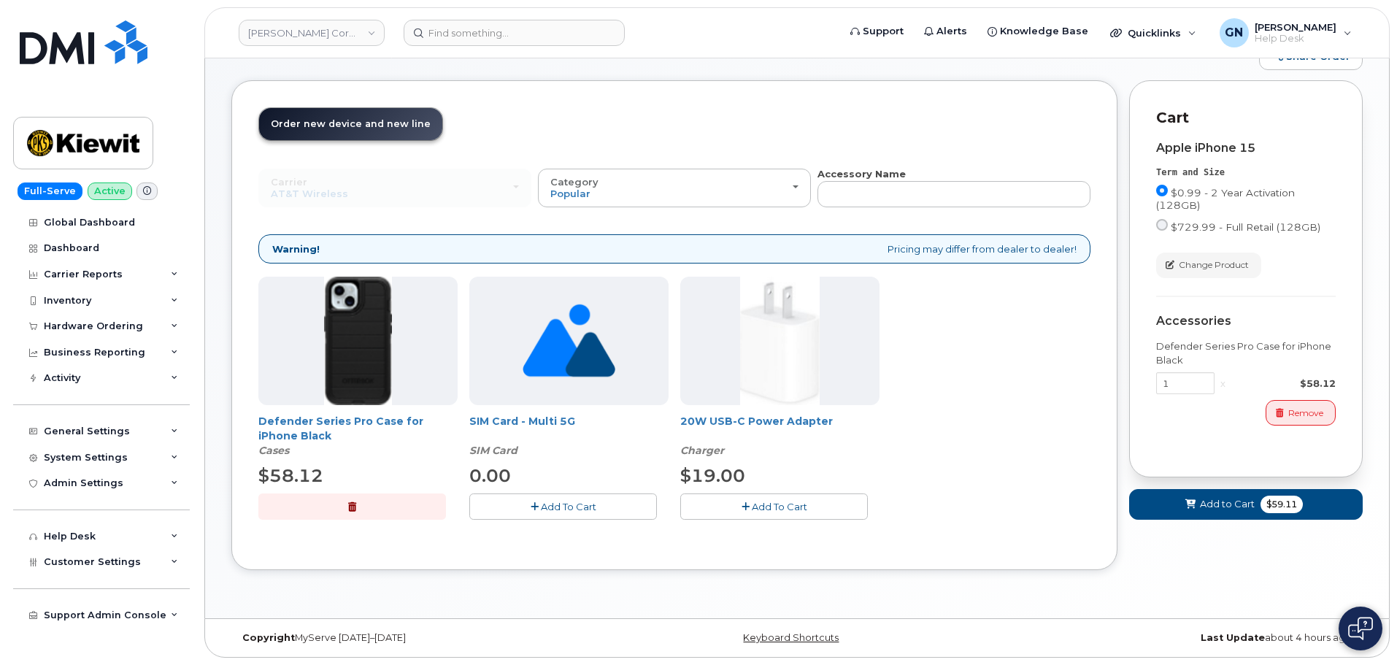
click at [811, 511] on button "Add To Cart" at bounding box center [774, 506] width 188 height 26
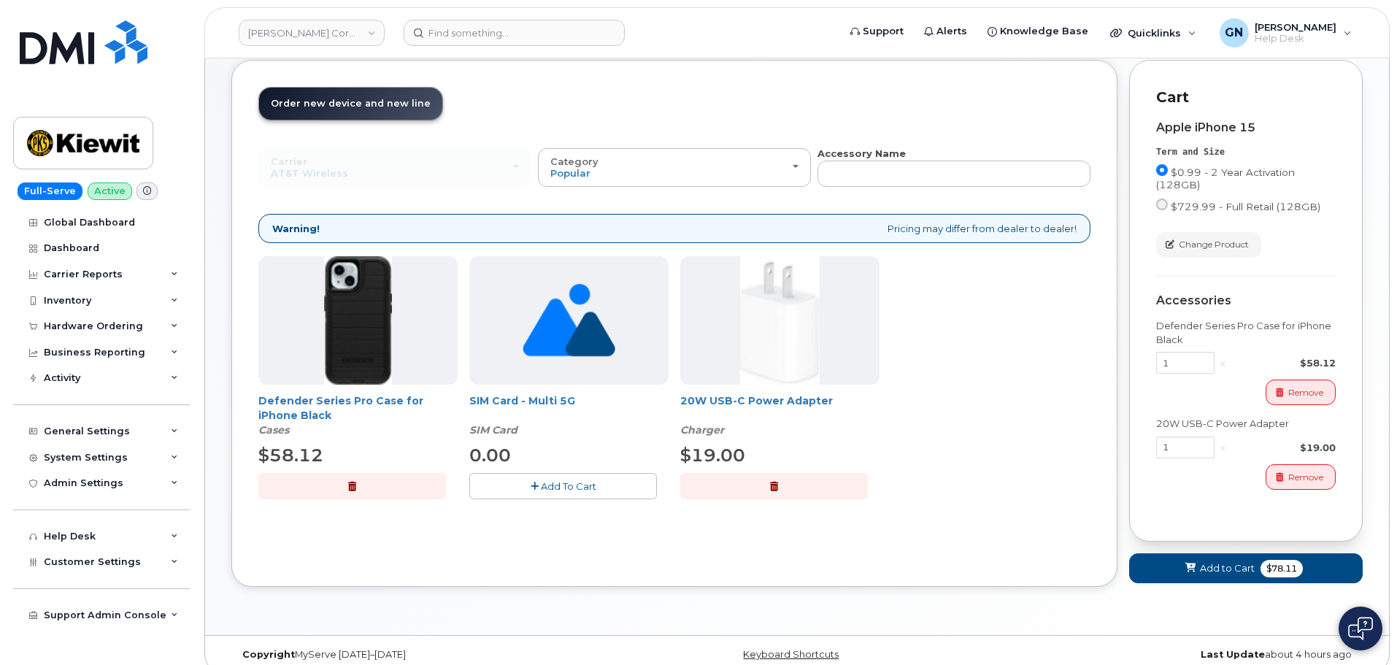
scroll to position [90, 0]
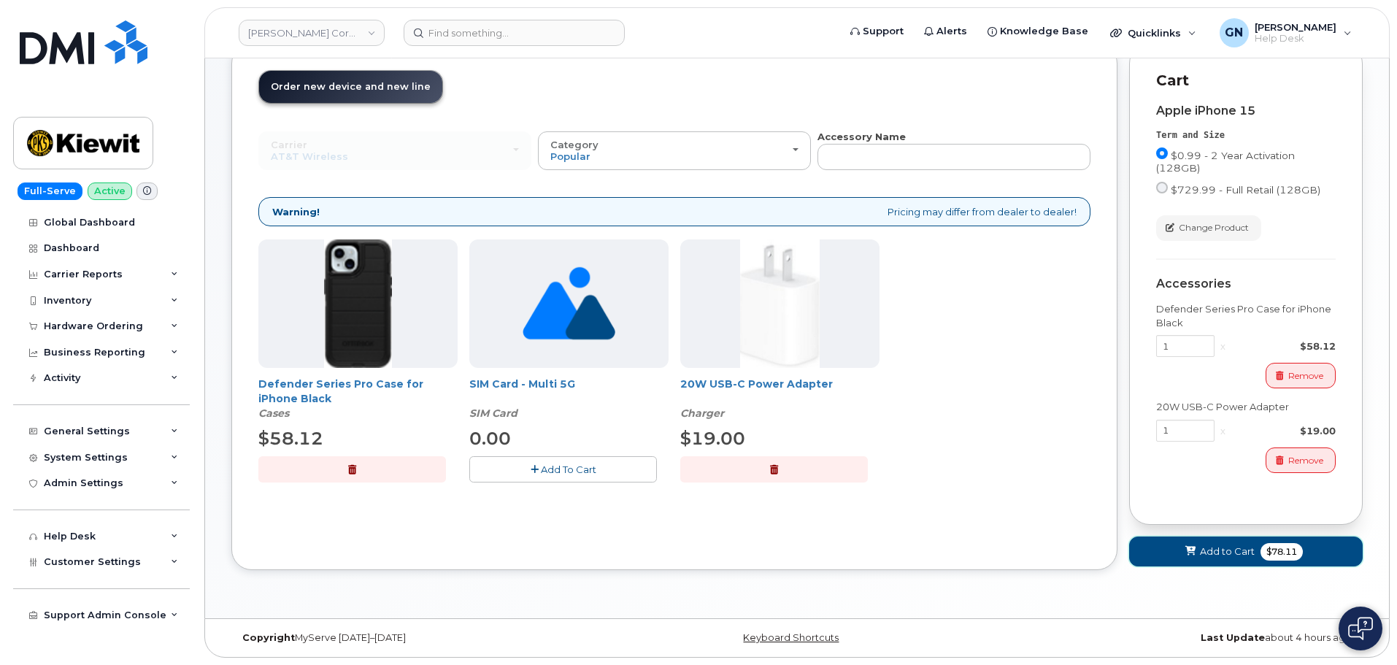
click at [1232, 544] on span "Add to Cart" at bounding box center [1227, 551] width 55 height 14
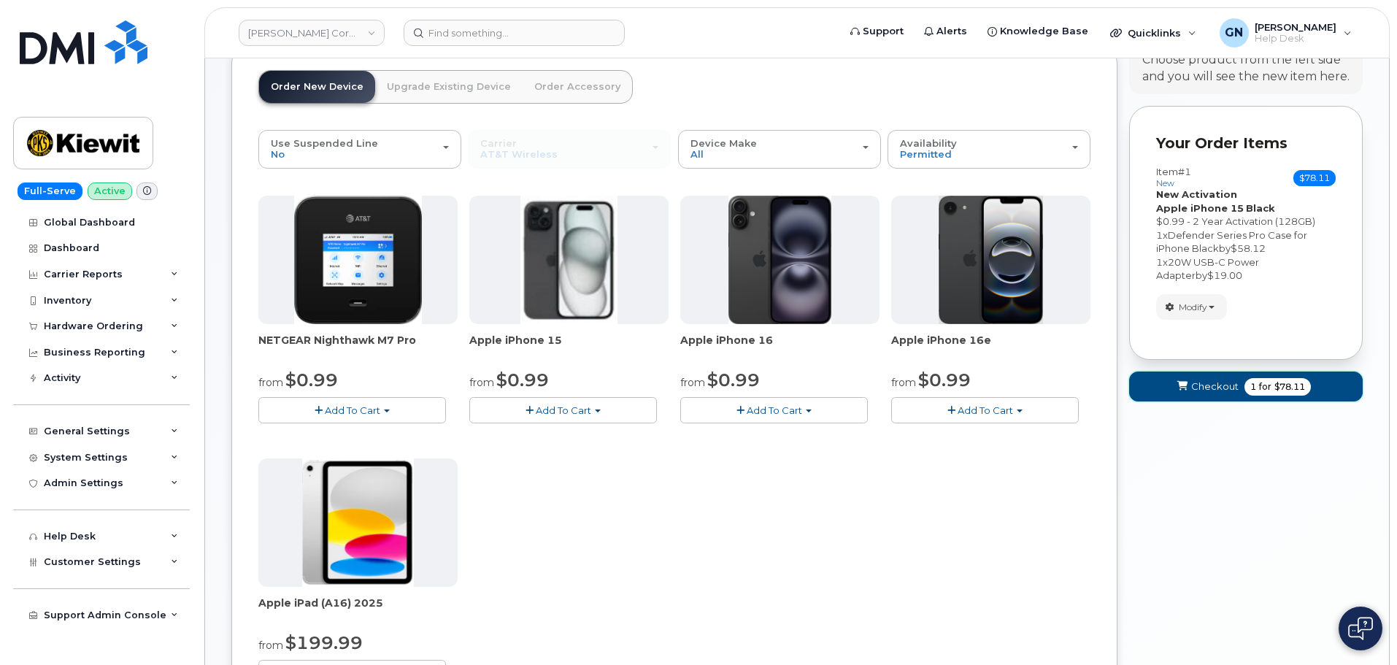
click at [1238, 402] on form "Your Order Items Item #1 new $78.11 Accessories Only SIM Only Activation New Ac…" at bounding box center [1245, 260] width 233 height 309
click at [1240, 389] on button "Checkout 1 for $78.11" at bounding box center [1245, 386] width 233 height 30
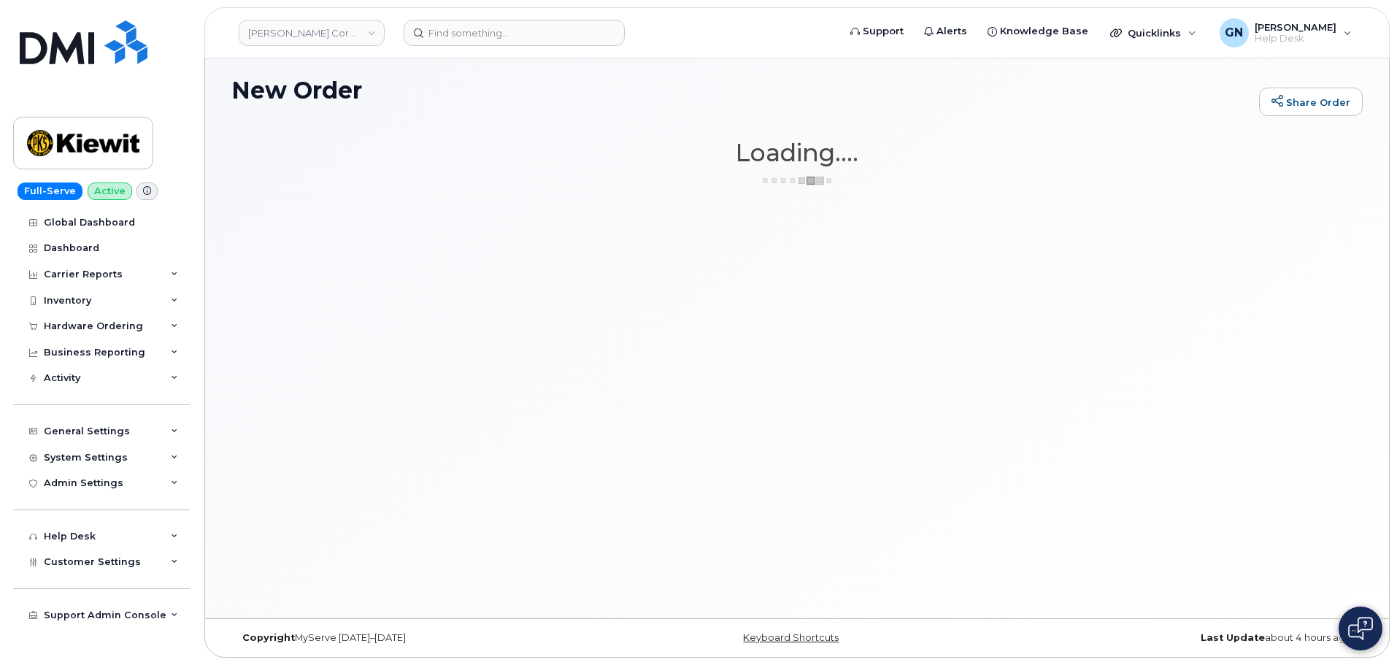
scroll to position [7, 0]
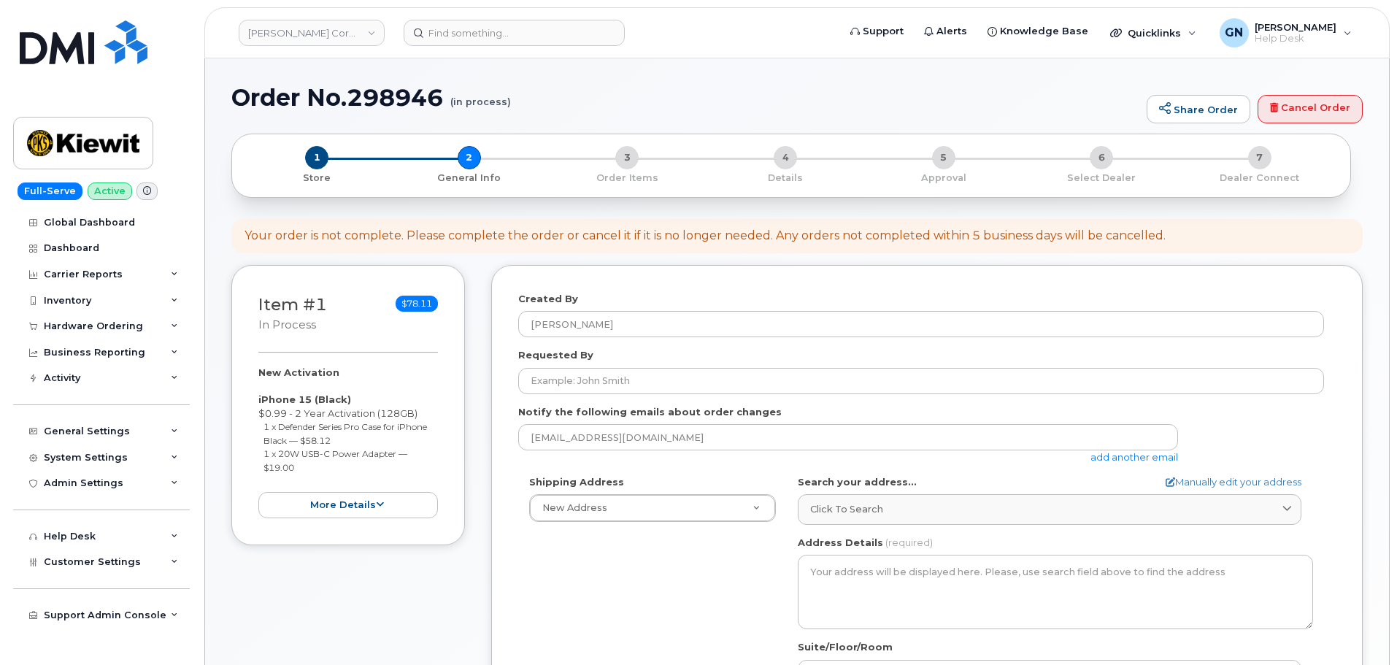
select select
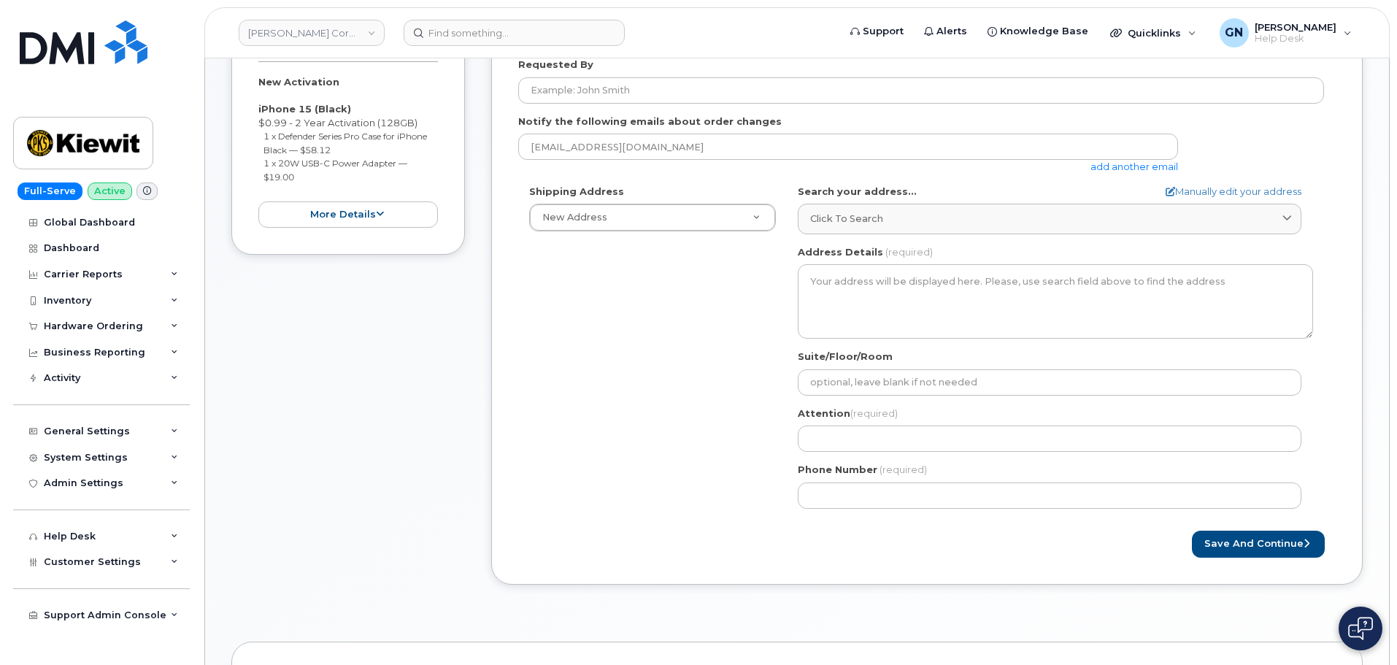
scroll to position [292, 0]
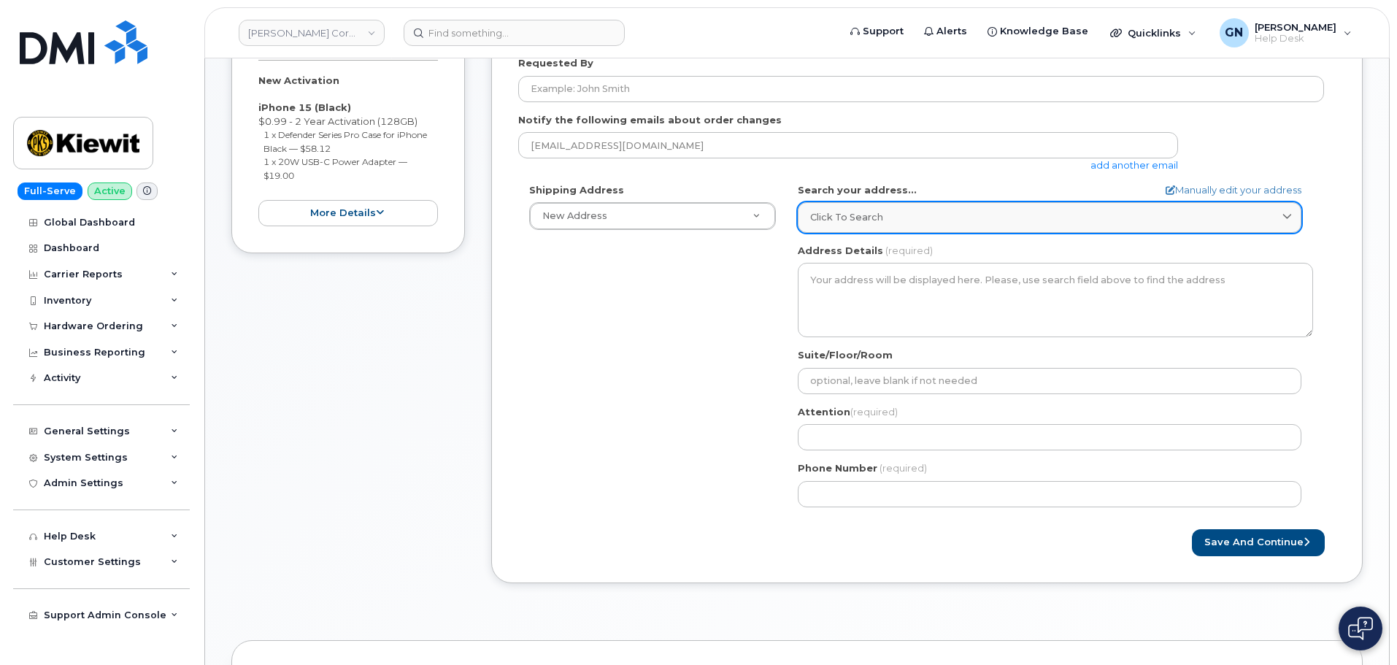
click at [946, 223] on div "Click to search" at bounding box center [1049, 217] width 479 height 14
paste input "1500 N 19th Street suite 701 Monroe, LA 71201"
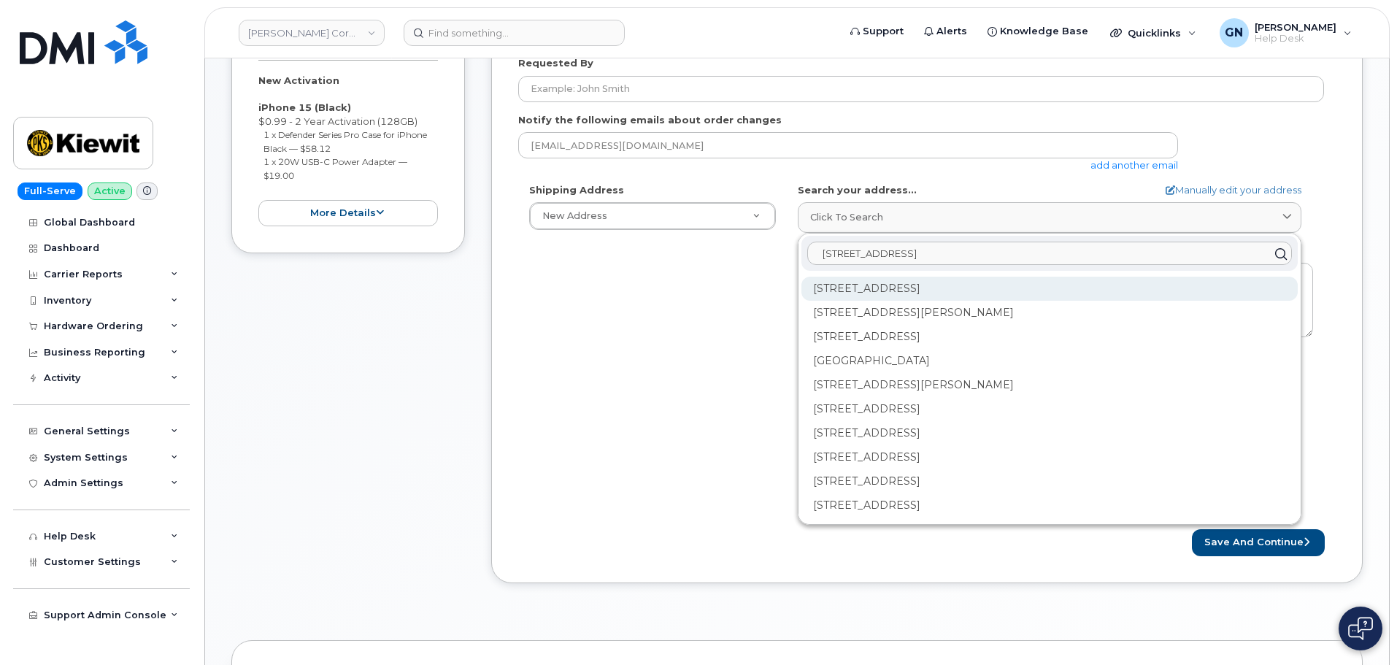
type input "1500 N 19th Street suite 701 Monroe, LA 71201"
click at [984, 325] on div "N 19th St Monroe LA 71201" at bounding box center [1049, 337] width 496 height 24
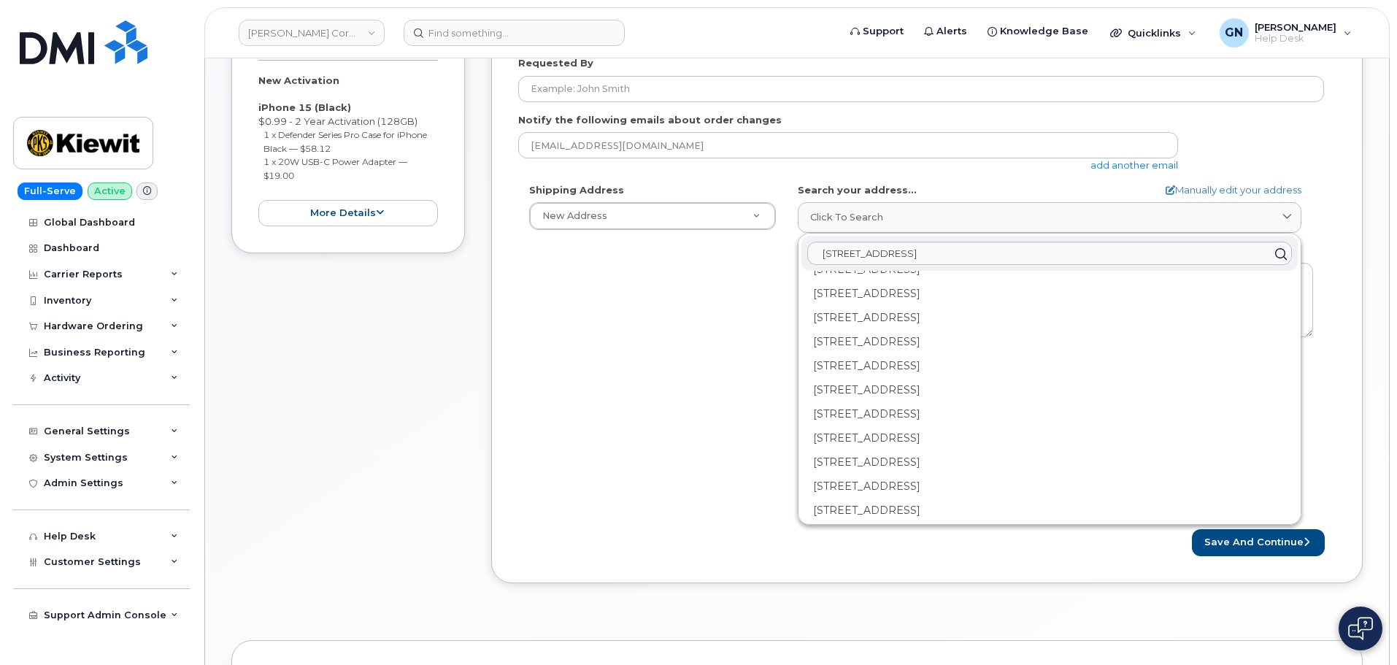
scroll to position [1313, 0]
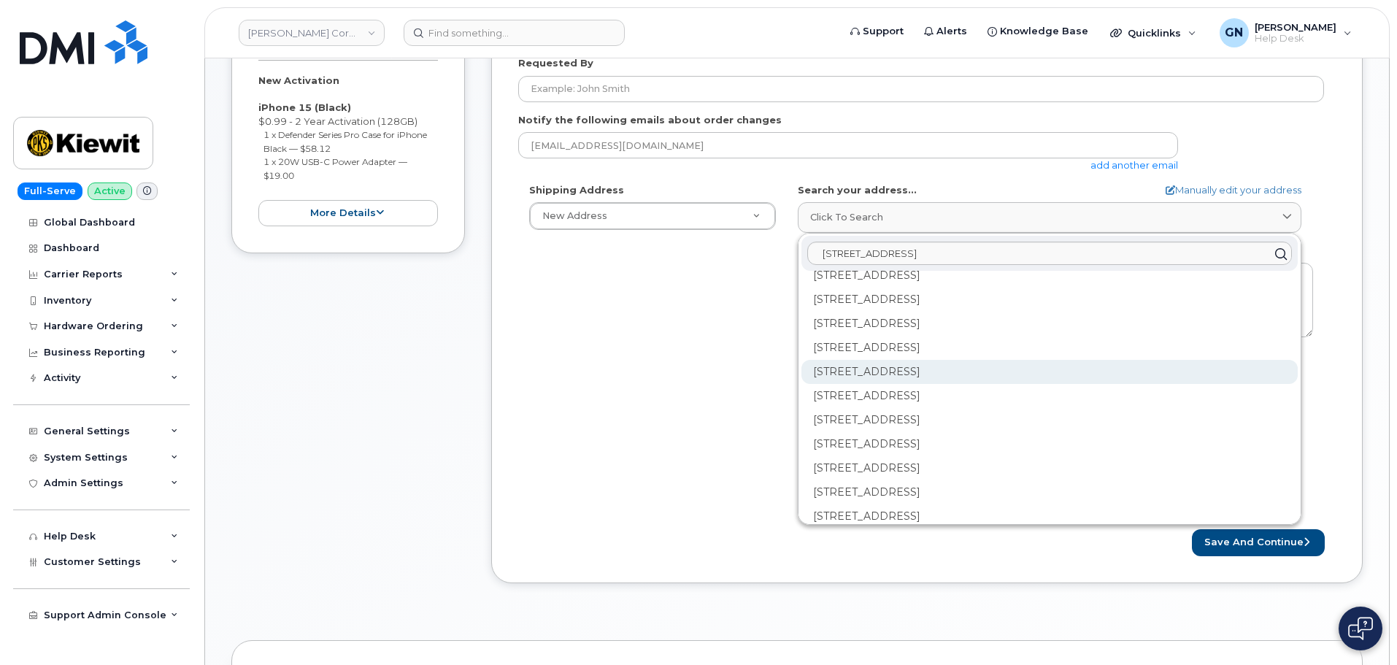
click at [925, 408] on div "1500 N 19th St Monroe LA 71201-4942" at bounding box center [1049, 420] width 496 height 24
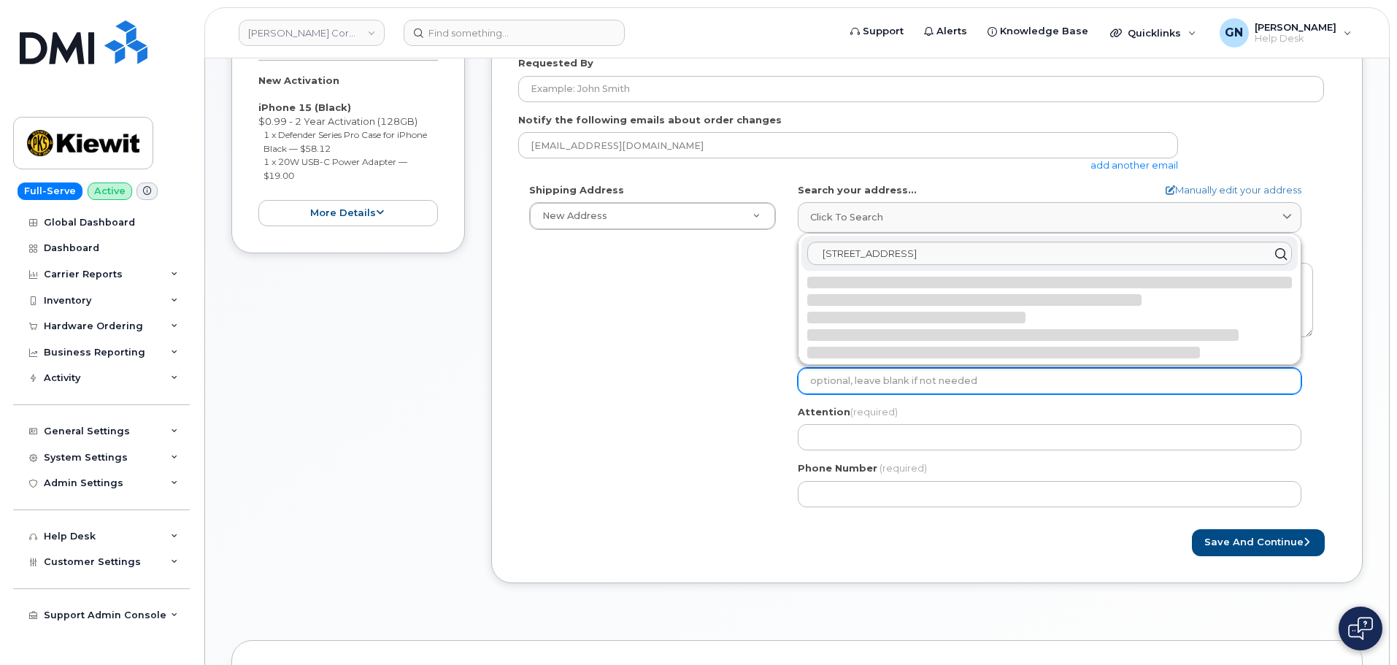
select select
type textarea "1500 N 19th St MONROE LA 71201-4942 UNITED STATES"
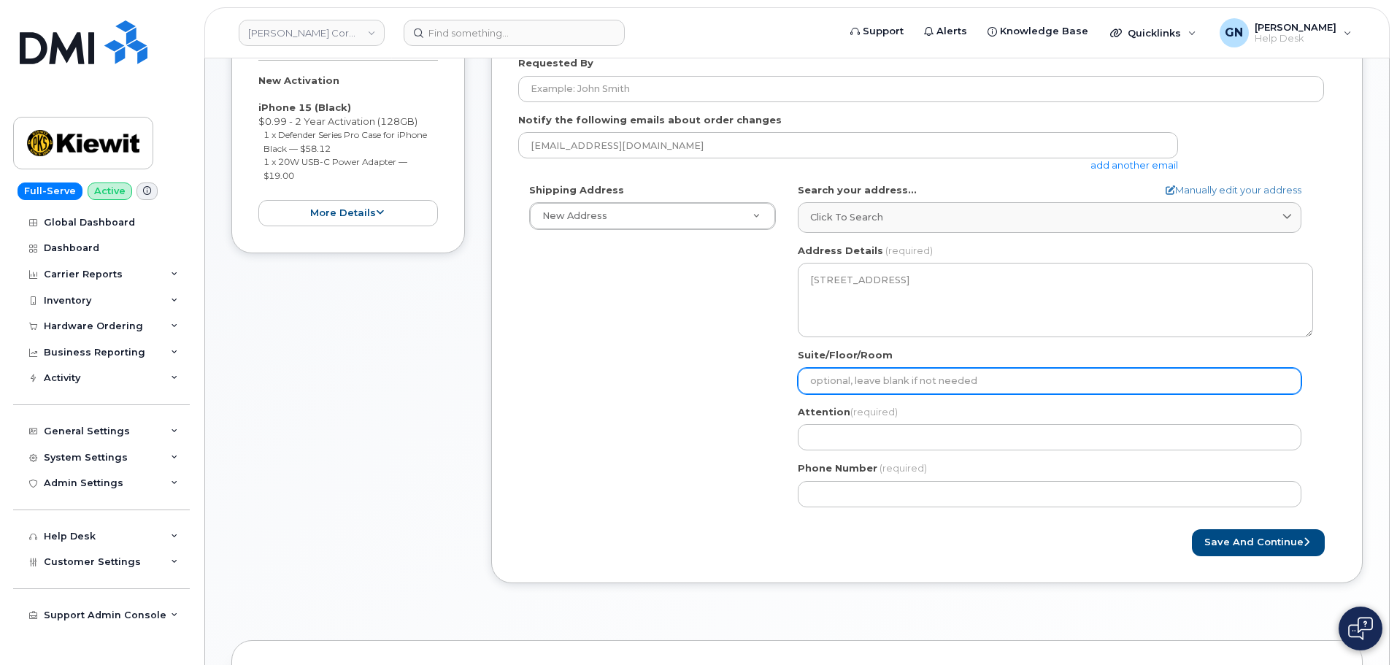
click at [919, 390] on input "Suite/Floor/Room" at bounding box center [1048, 381] width 503 height 26
paste input "suite 701"
select select
type input "suite 701"
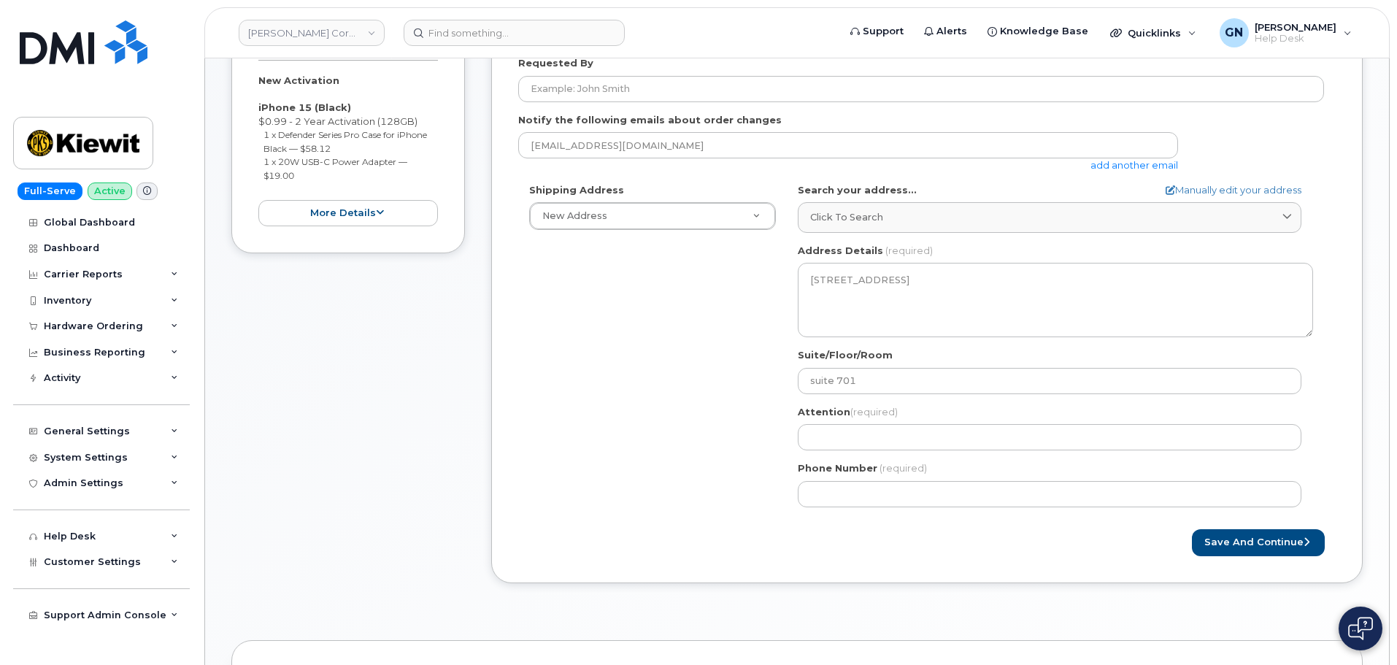
click at [733, 424] on div "Shipping Address New Address New Address 37979 County Road 1710 4412 farnam st …" at bounding box center [921, 350] width 806 height 335
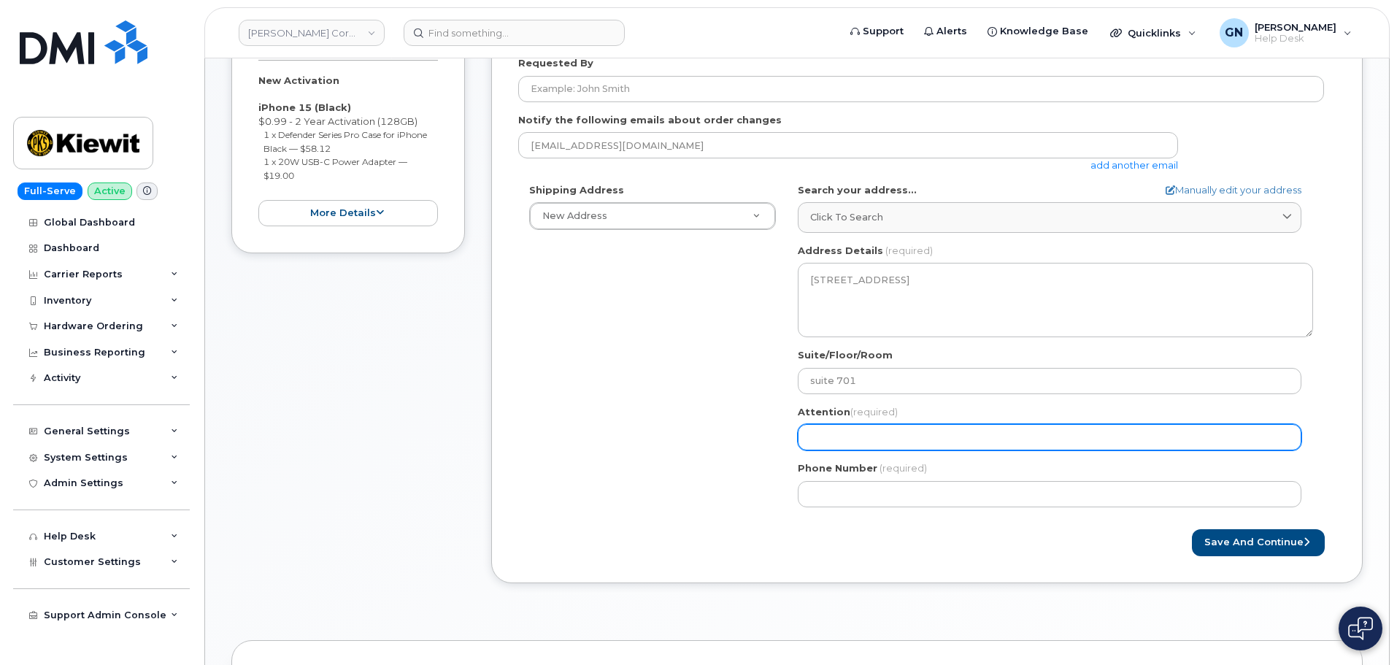
click at [900, 436] on input "Attention (required)" at bounding box center [1048, 437] width 503 height 26
paste input "[PERSON_NAME]"
select select
type input "[PERSON_NAME]"
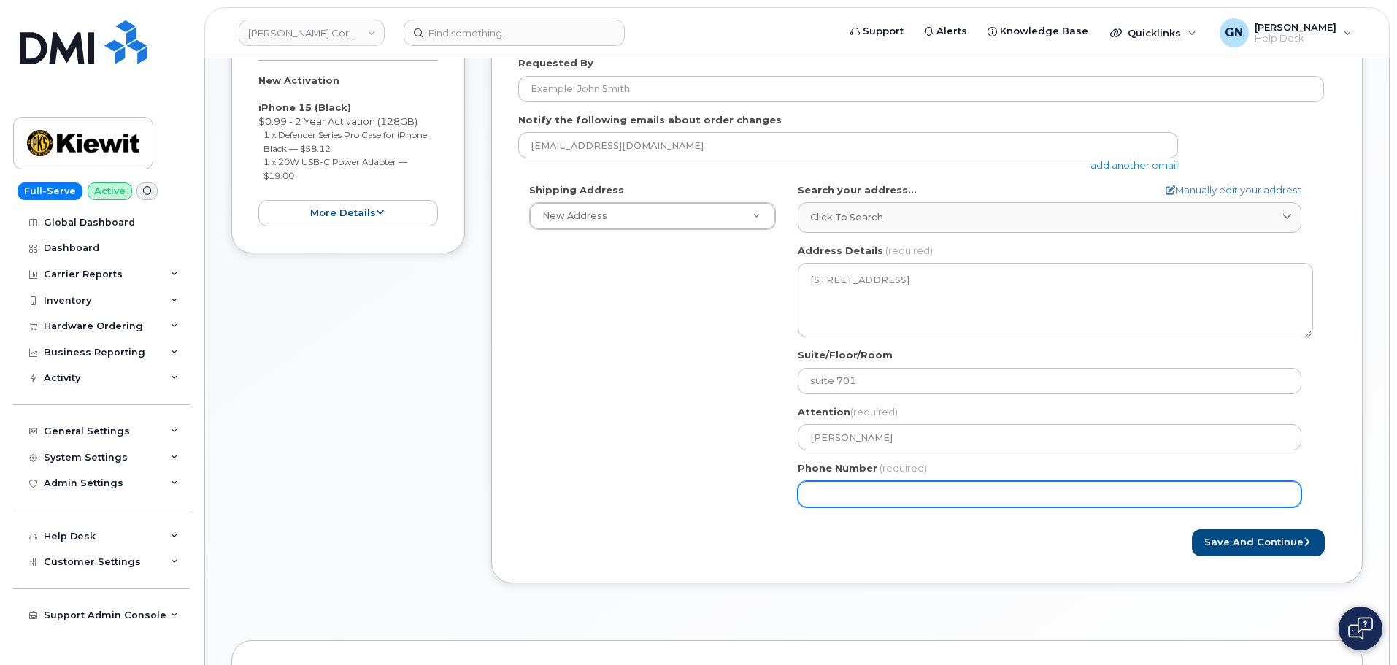
click at [865, 491] on input "Phone Number" at bounding box center [1048, 494] width 503 height 26
paste input "6266299389"
select select
type input "6266299389"
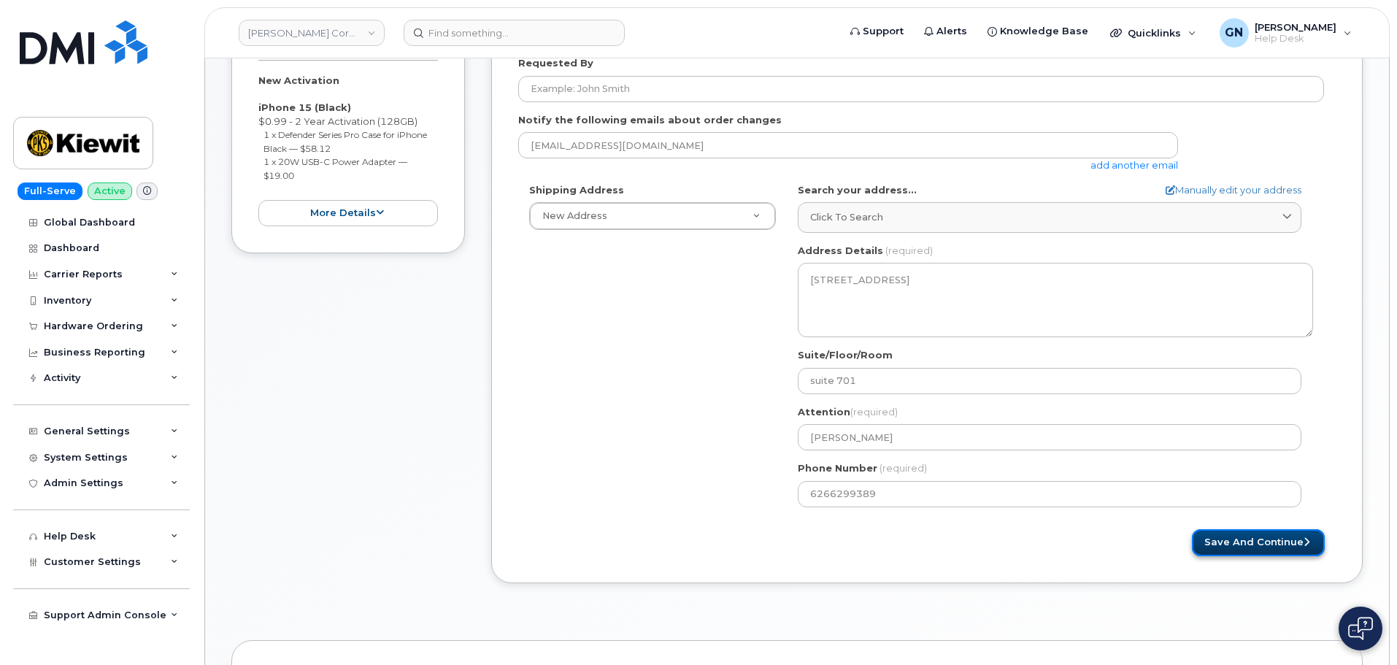
click at [1259, 541] on button "Save and Continue" at bounding box center [1258, 542] width 133 height 27
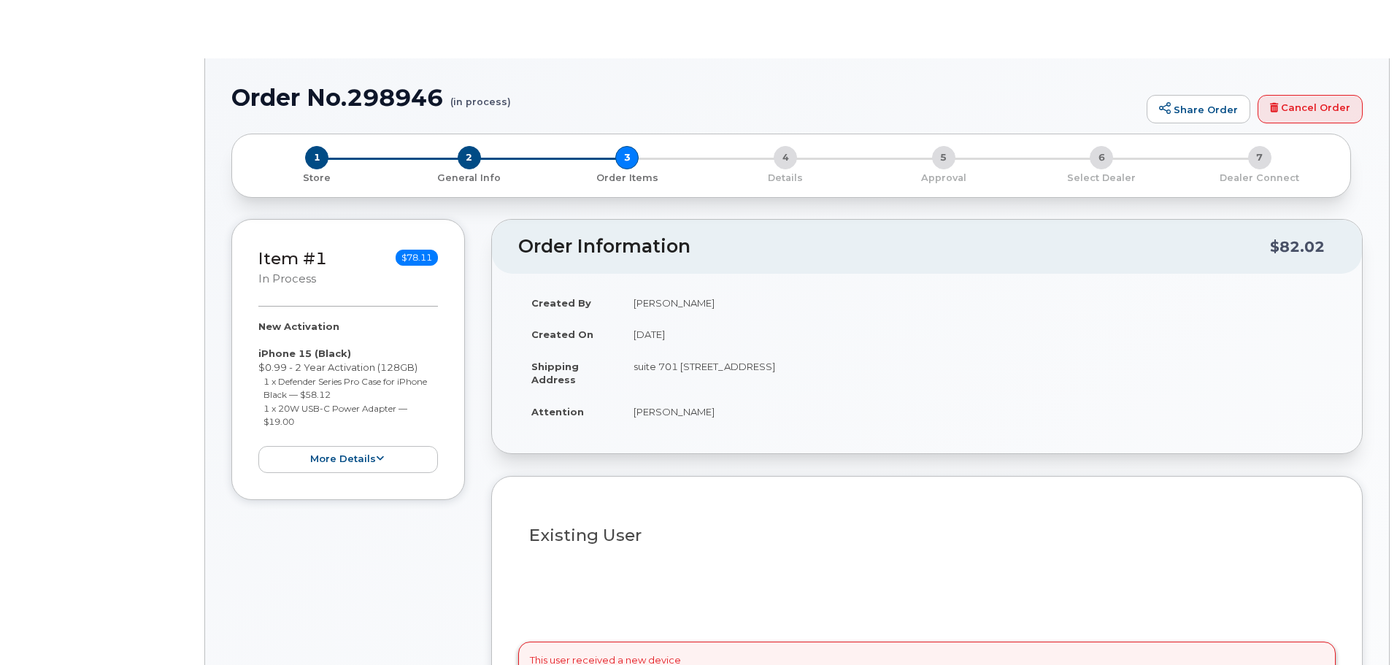
radio input "true"
select select
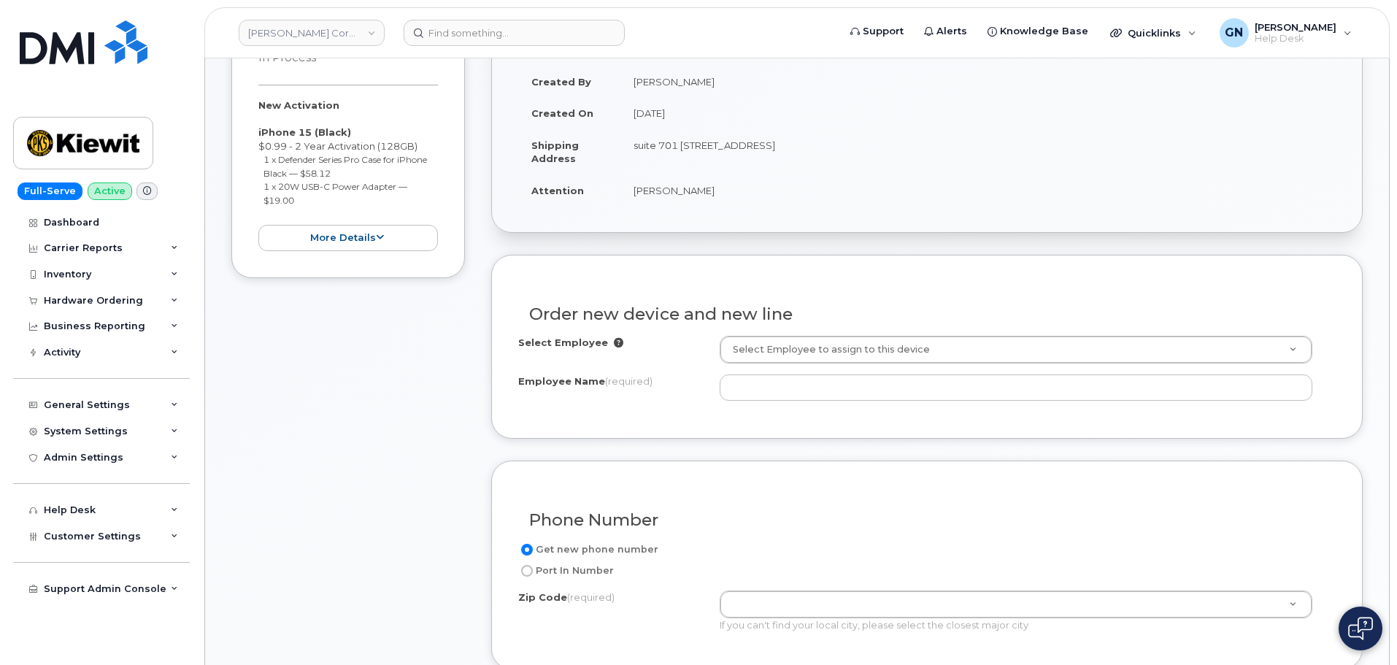
scroll to position [365, 0]
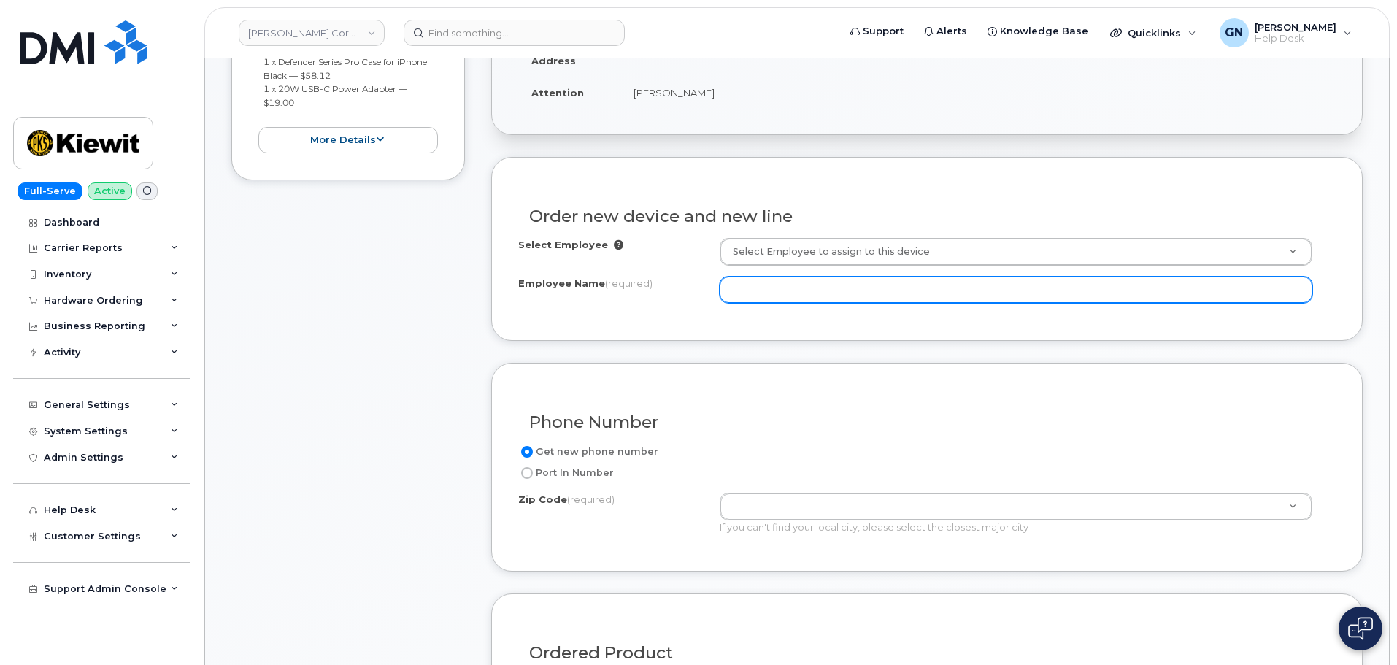
click at [766, 291] on input "Employee Name (required)" at bounding box center [1015, 290] width 592 height 26
paste input "[PERSON_NAME]"
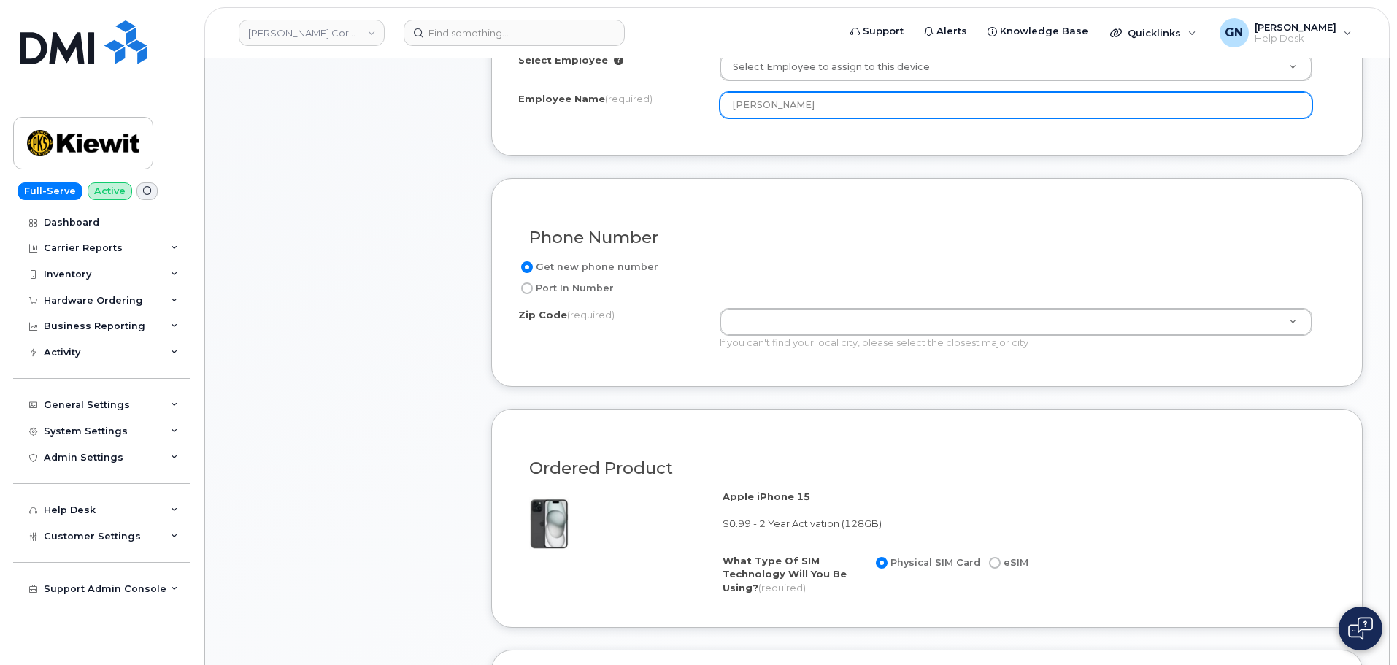
scroll to position [584, 0]
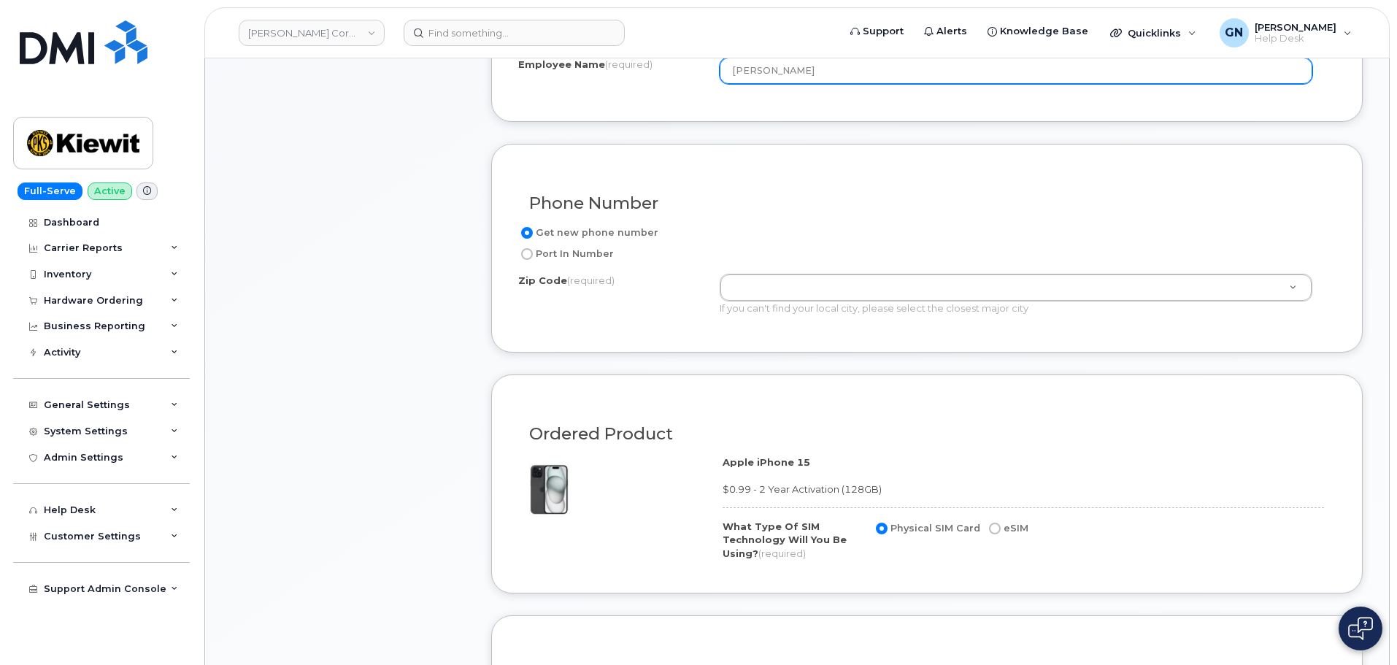
type input "[PERSON_NAME]"
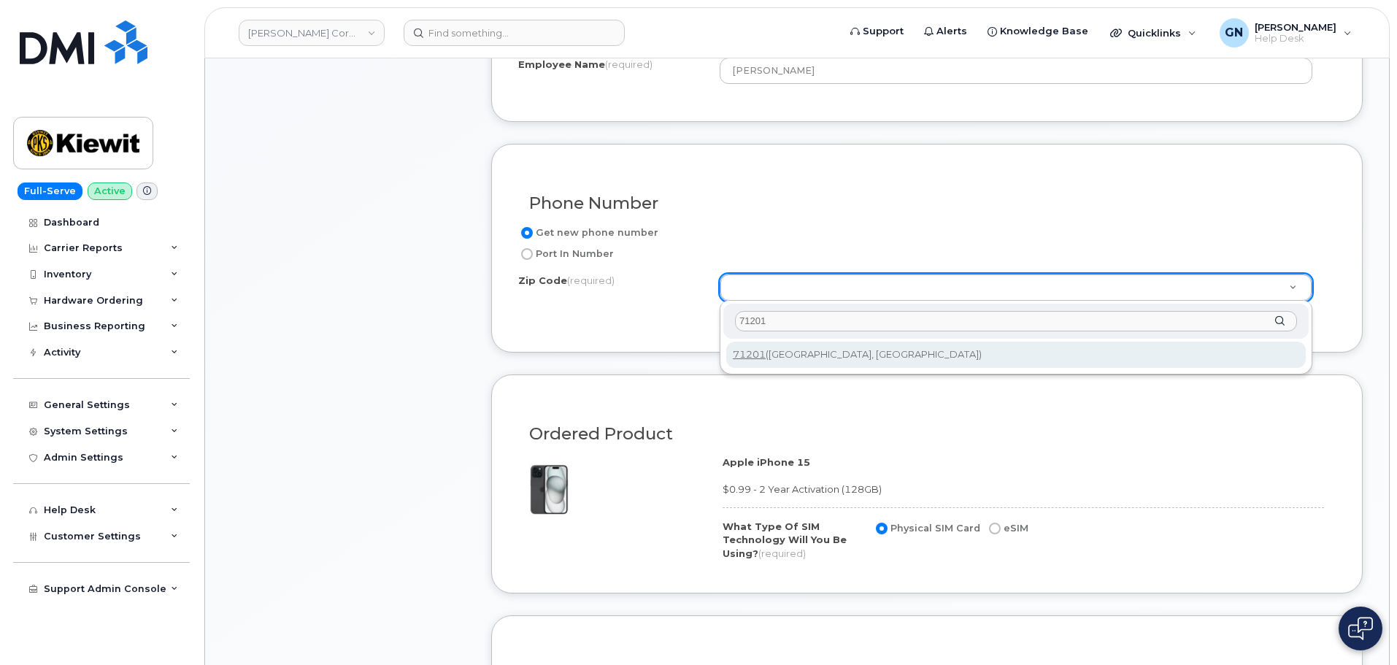
type input "71201"
type input "71201 ([GEOGRAPHIC_DATA], [GEOGRAPHIC_DATA])"
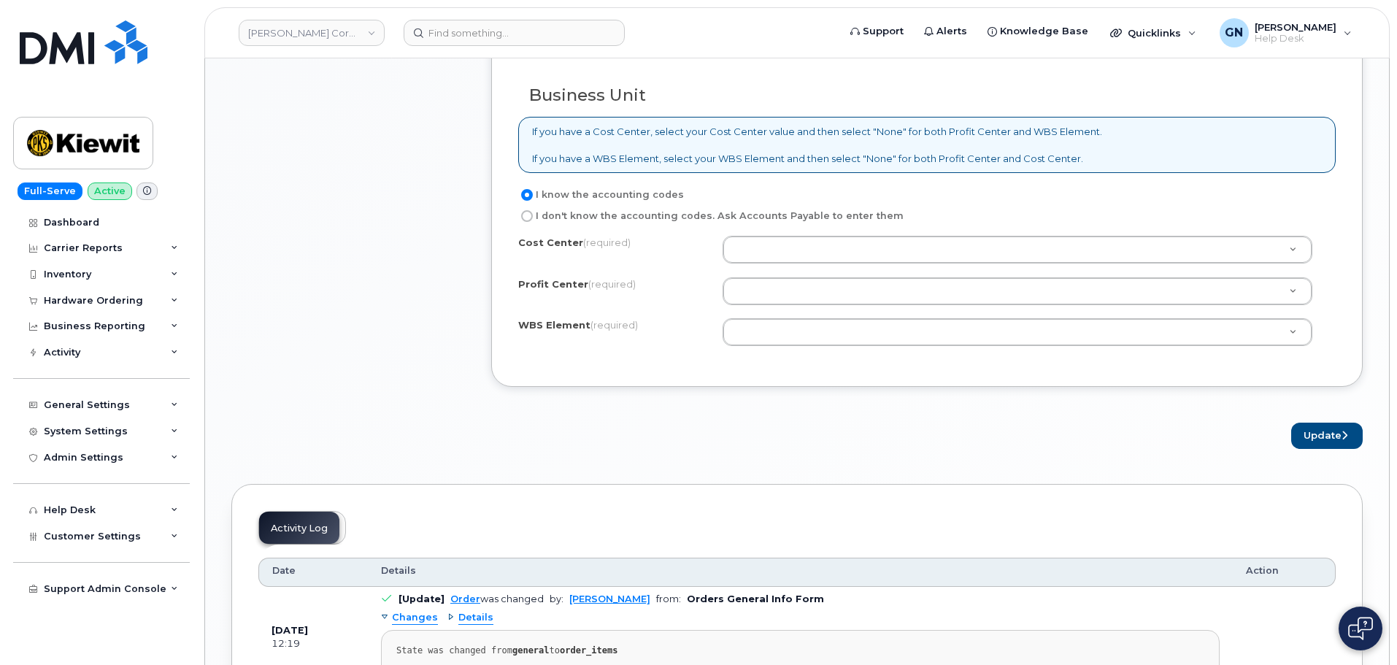
scroll to position [1167, 0]
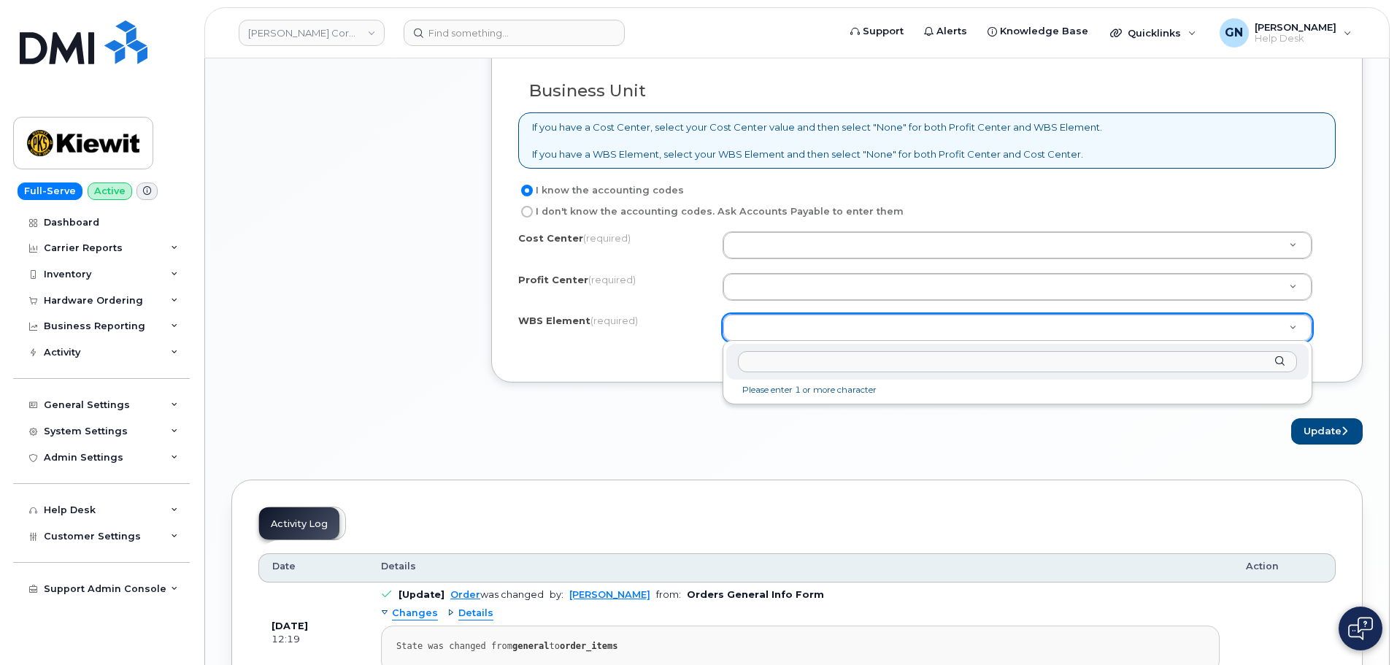
type input "106335.1091"
paste input "106335.1091"
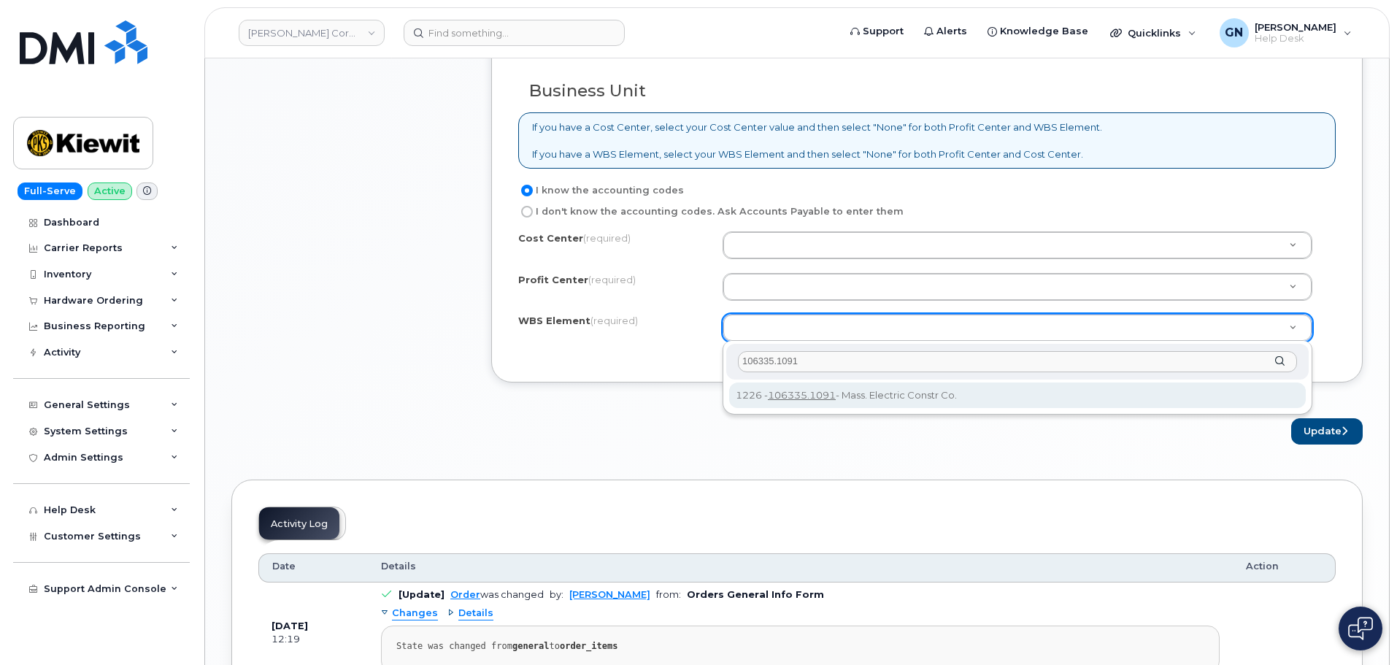
type input "106335.1091"
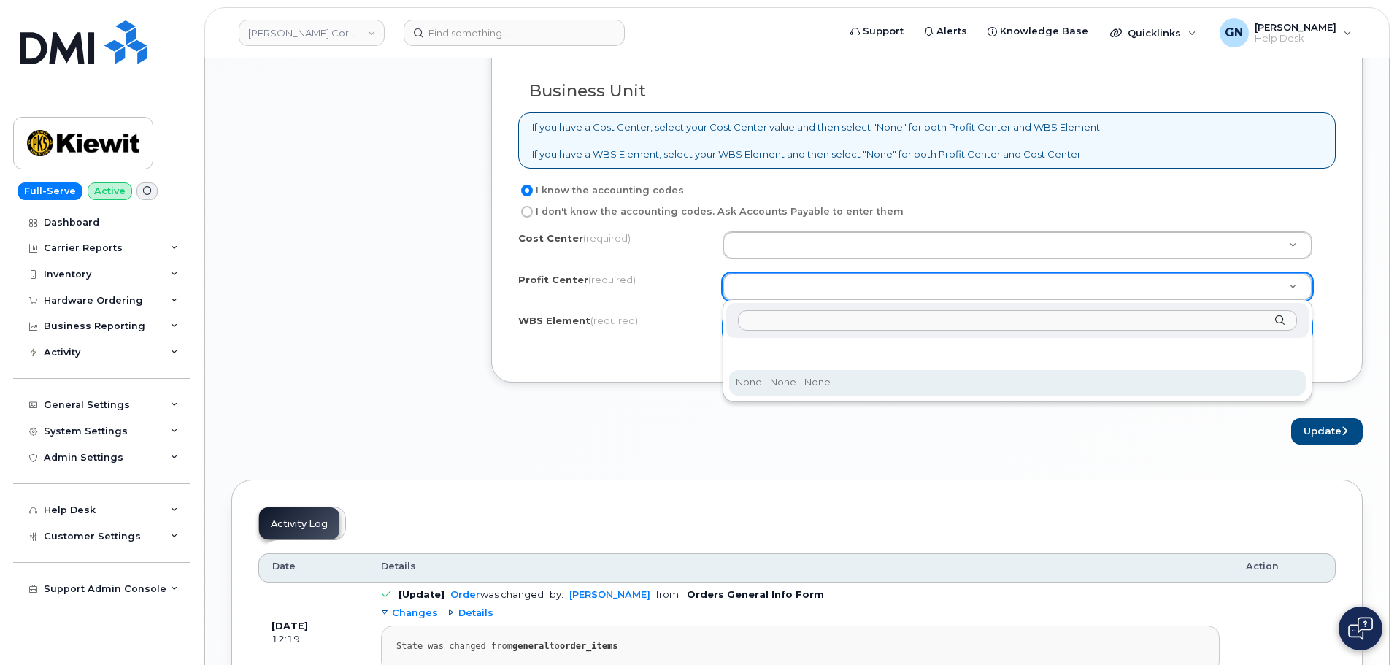
drag, startPoint x: 790, startPoint y: 383, endPoint x: 793, endPoint y: 361, distance: 22.1
select select "None"
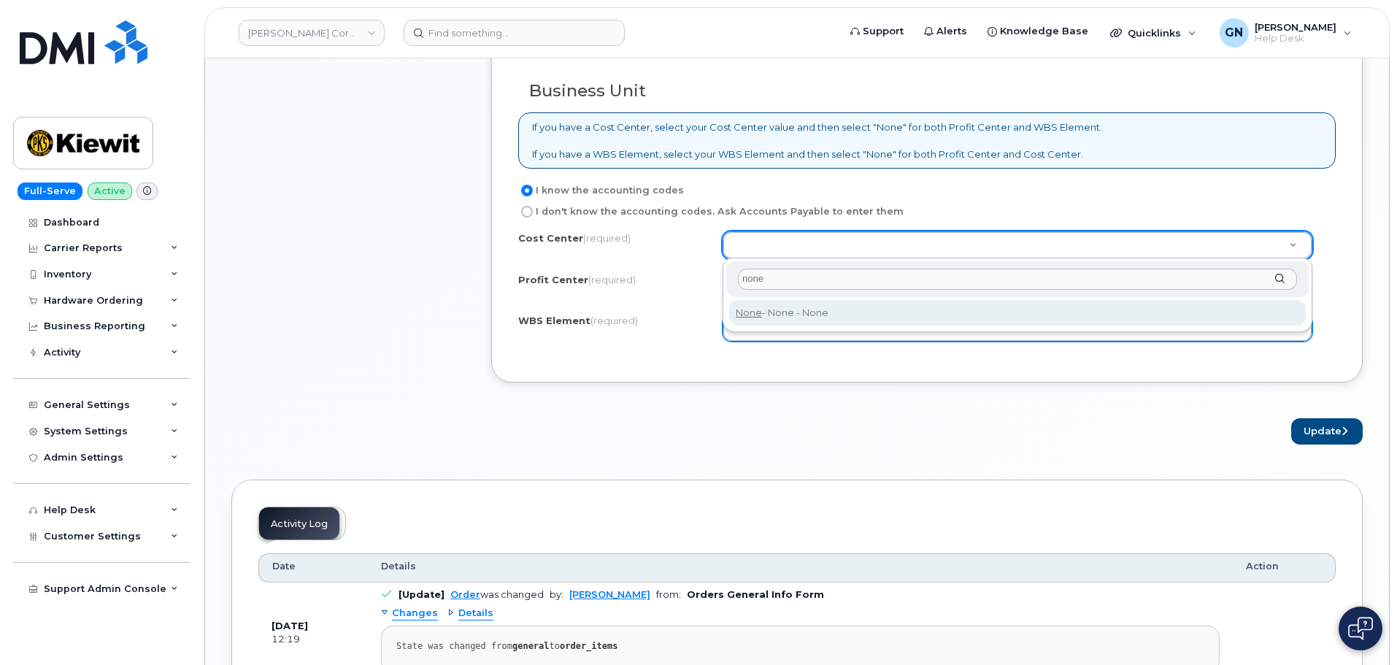
type input "none"
type input "None"
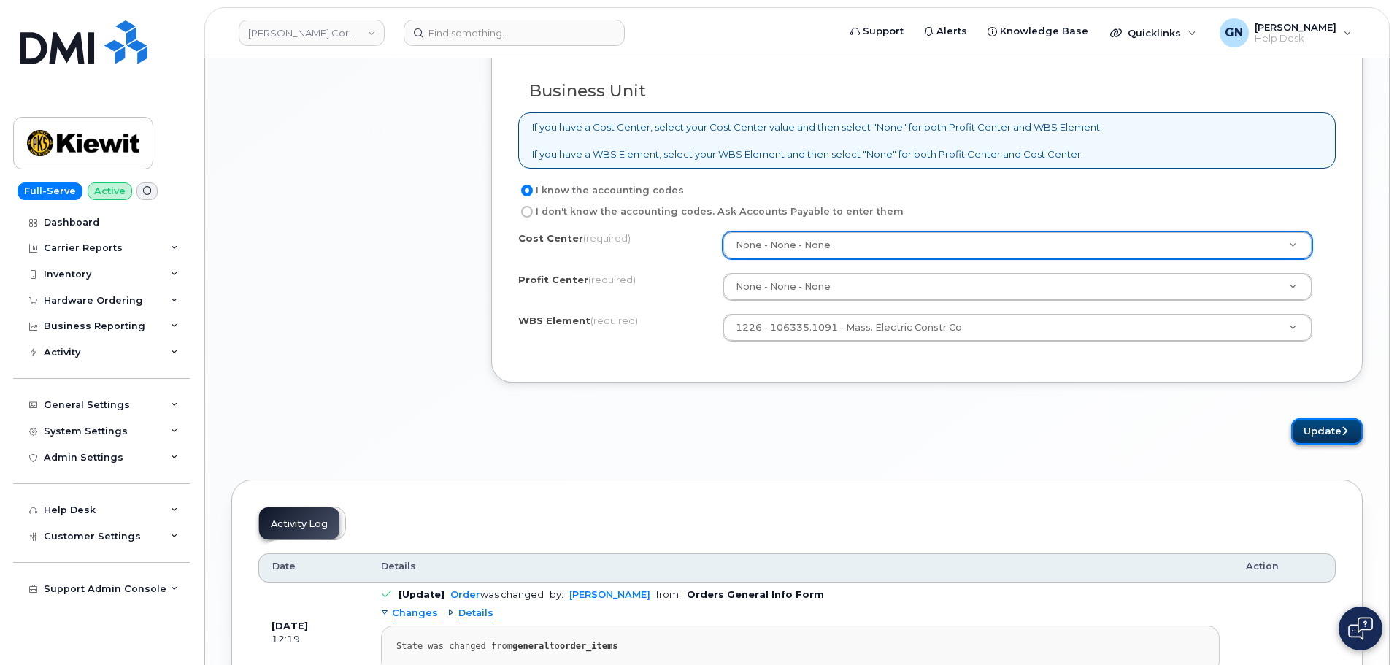
click at [1316, 426] on button "Update" at bounding box center [1327, 431] width 72 height 27
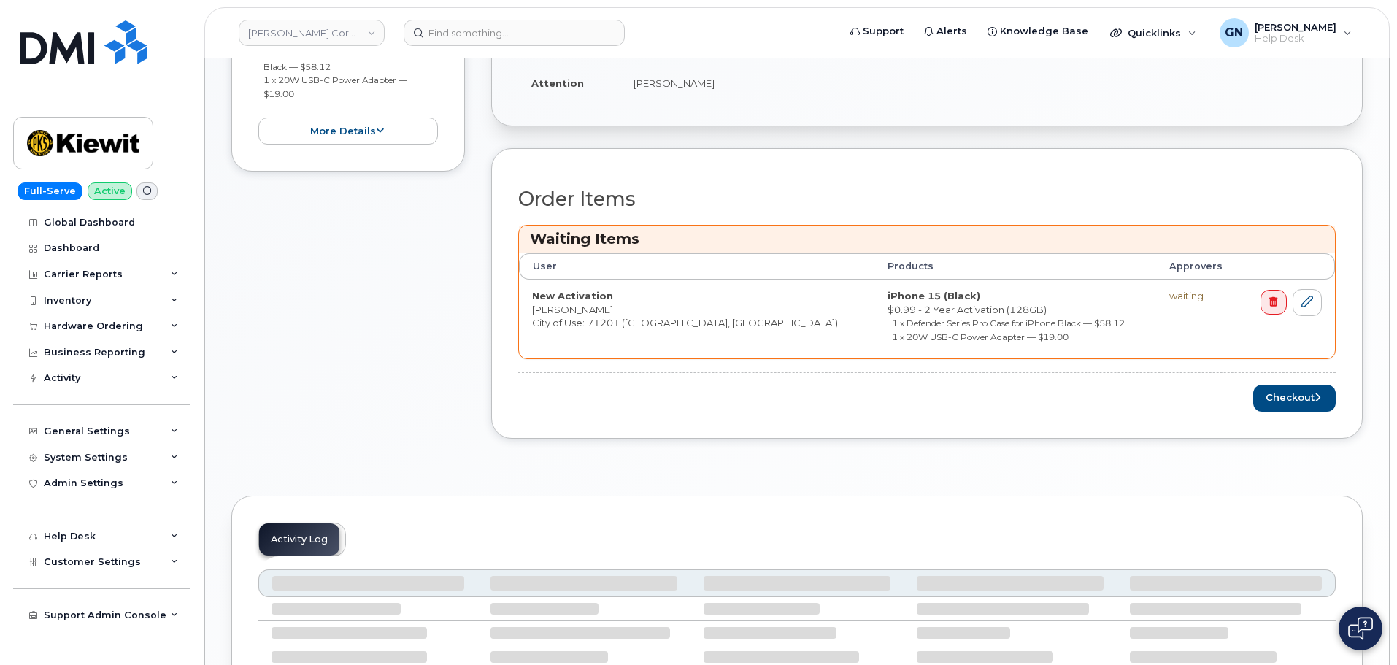
scroll to position [438, 0]
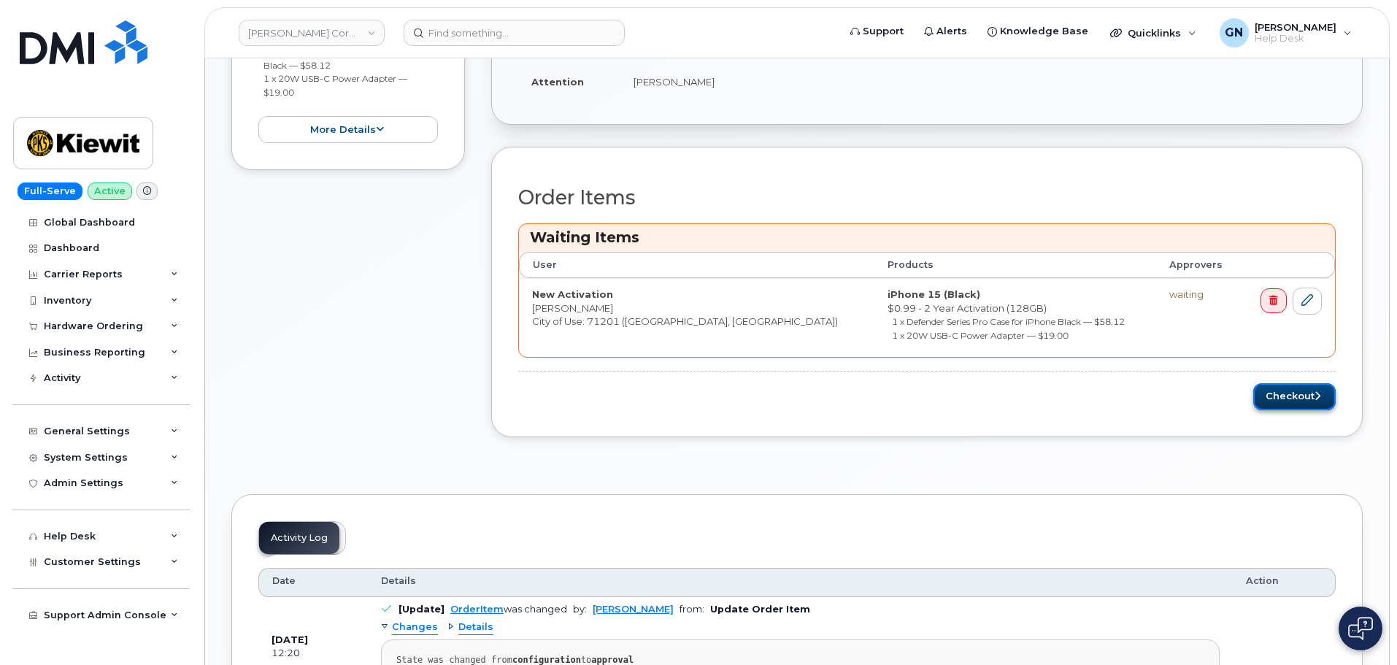
click at [1299, 400] on button "Checkout" at bounding box center [1294, 396] width 82 height 27
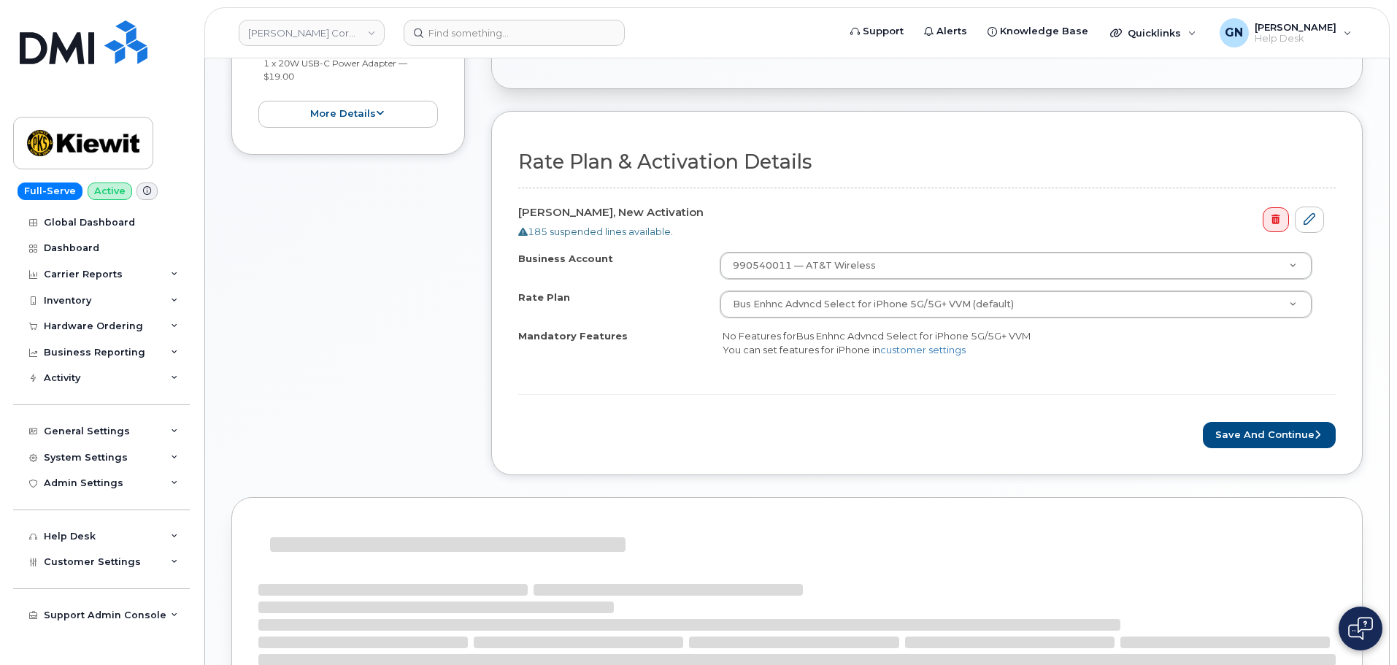
scroll to position [438, 0]
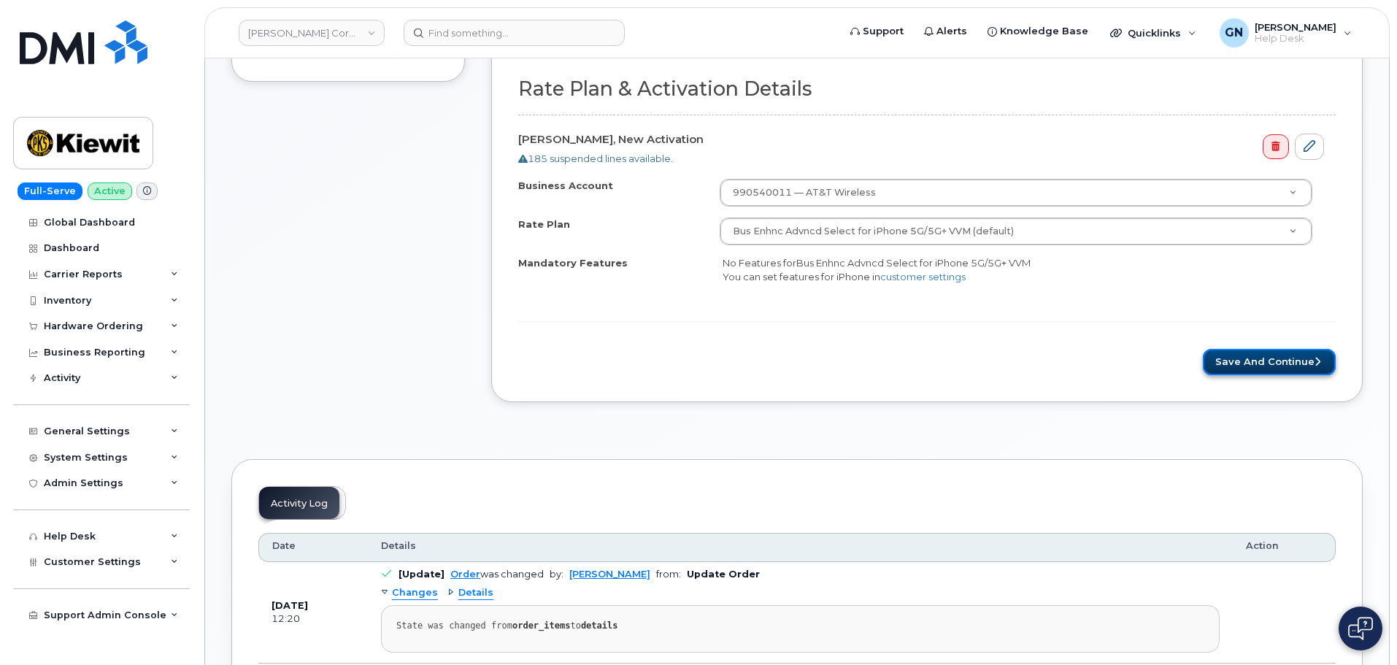
click at [1286, 366] on button "Save and Continue" at bounding box center [1268, 362] width 133 height 27
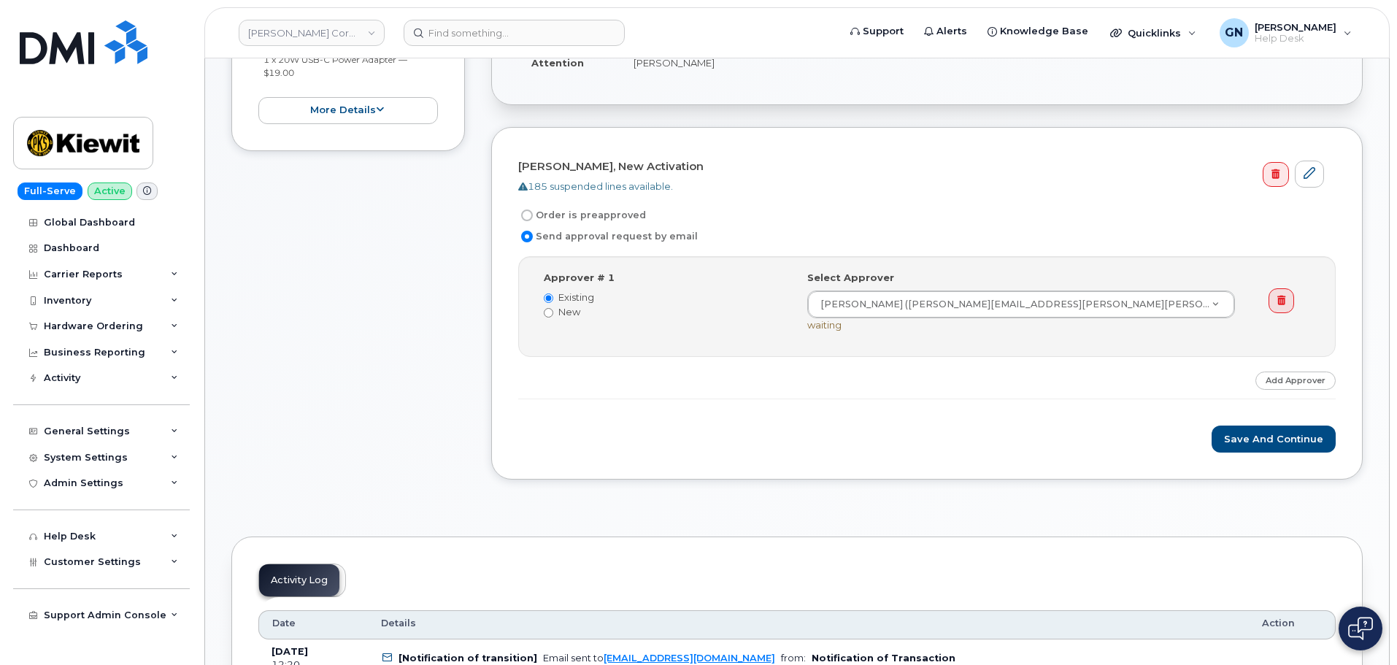
scroll to position [365, 0]
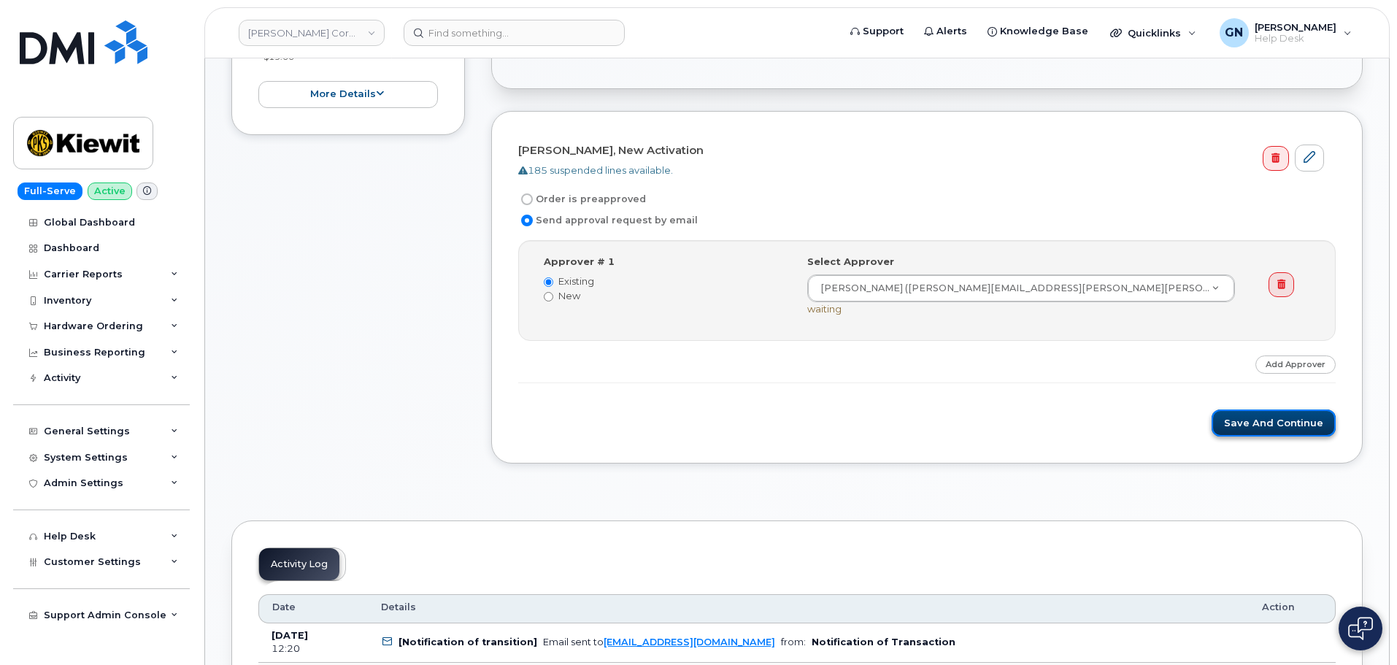
click at [1263, 425] on button "Save and Continue" at bounding box center [1273, 422] width 124 height 27
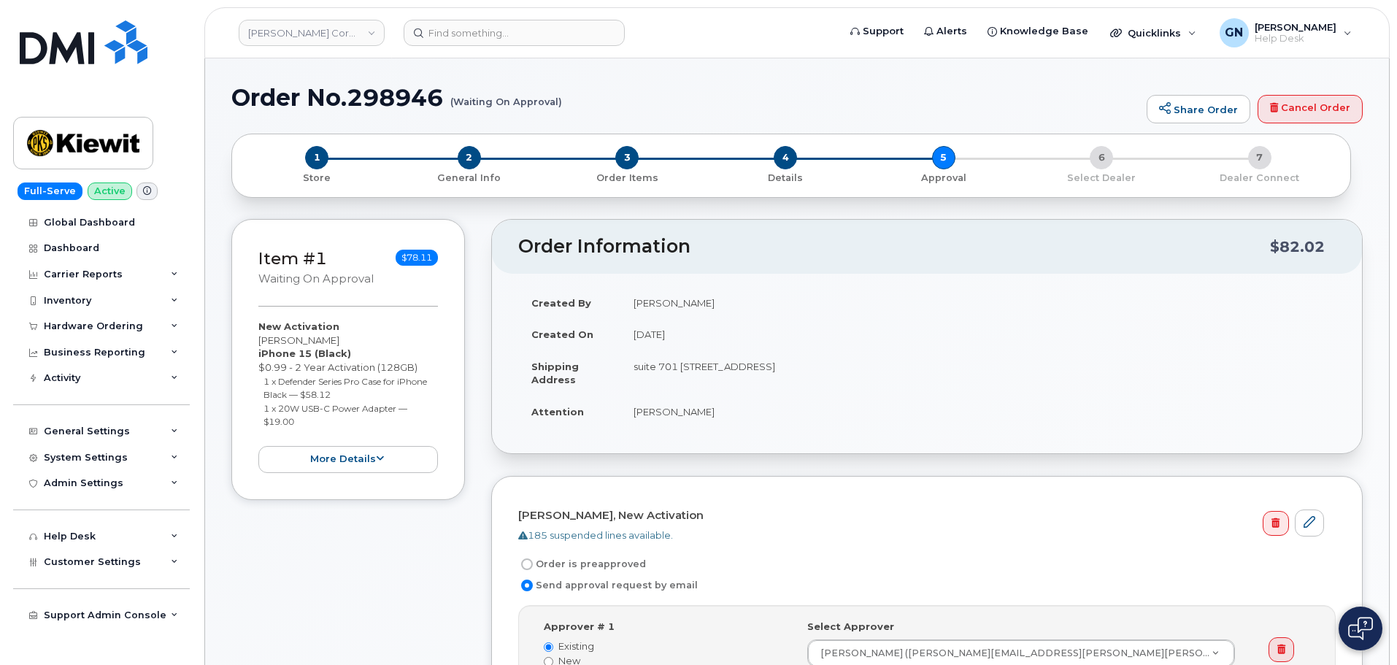
click at [265, 100] on h1 "Order No.298946 (Waiting On Approval)" at bounding box center [685, 98] width 908 height 26
drag, startPoint x: 265, startPoint y: 100, endPoint x: 366, endPoint y: 105, distance: 100.8
click at [366, 105] on h1 "Order No.298946 (Waiting On Approval)" at bounding box center [685, 98] width 908 height 26
copy h1 "Order No.298946"
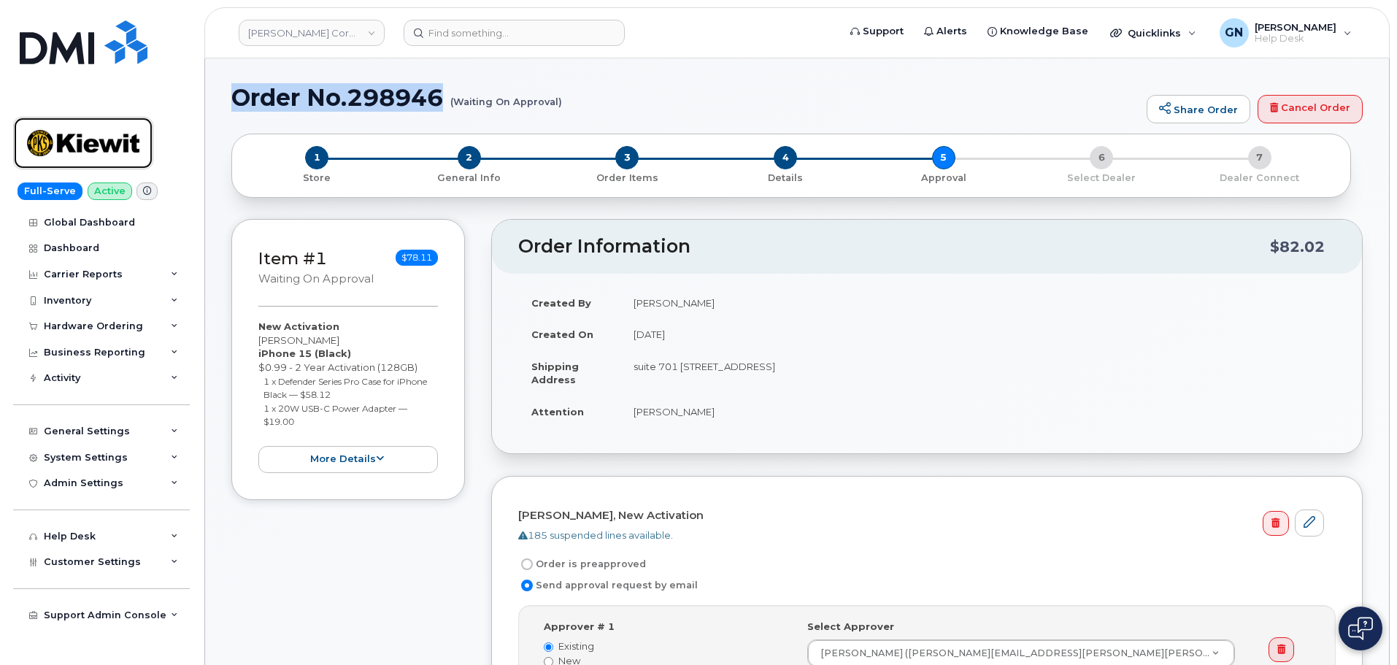
click at [97, 128] on img at bounding box center [83, 143] width 112 height 42
